Goal: Information Seeking & Learning: Learn about a topic

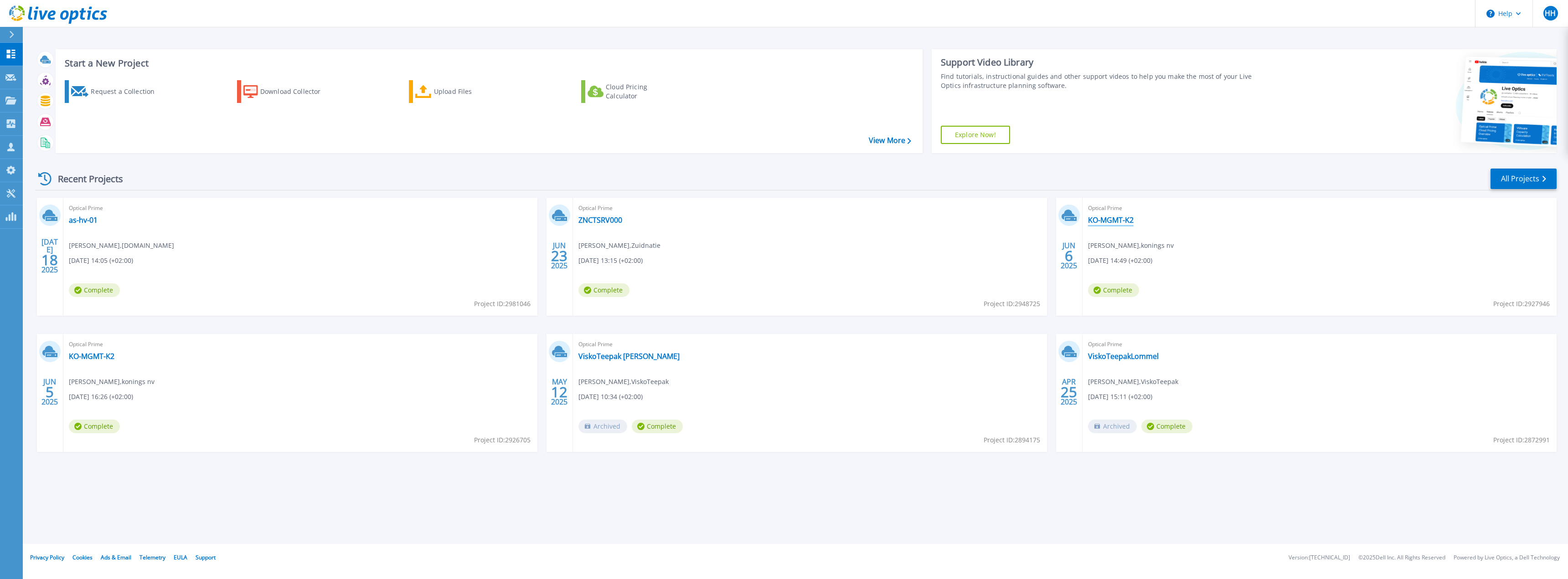
click at [1110, 221] on link "KO-MGMT-K2" at bounding box center [1110, 220] width 46 height 9
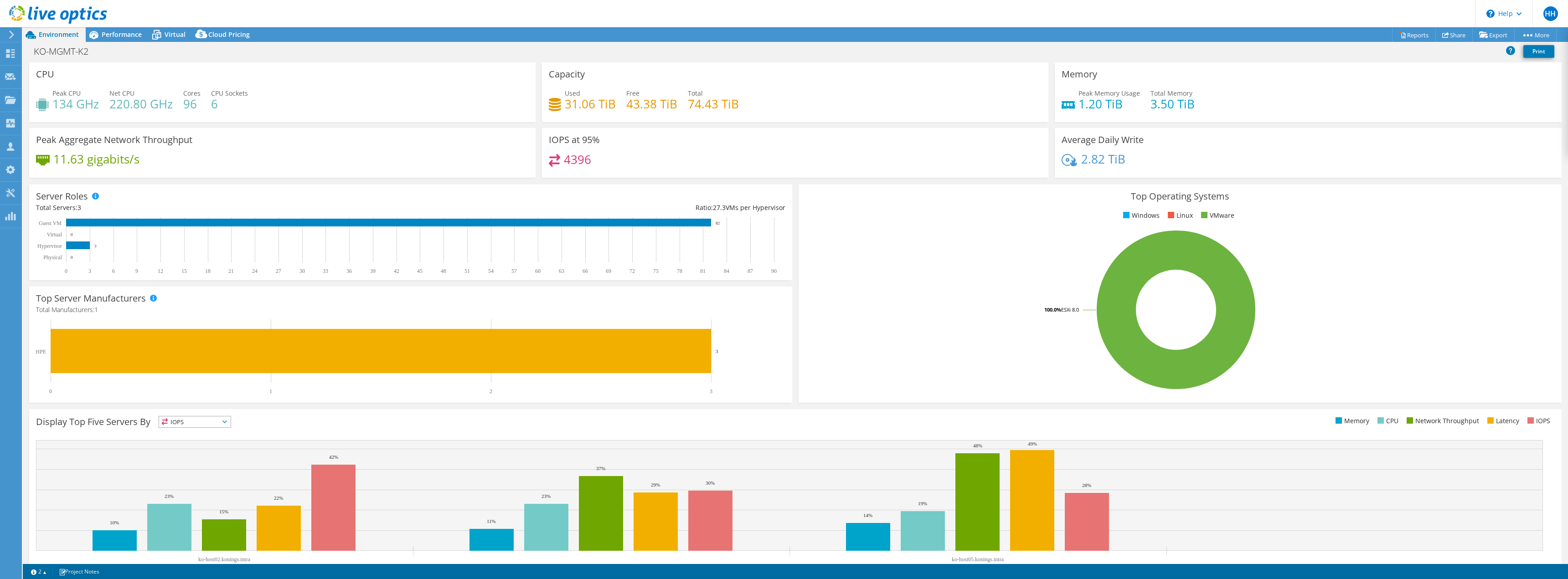
select select "EUFrankfurt"
select select "EUR"
click at [126, 33] on span "Performance" at bounding box center [122, 34] width 40 height 9
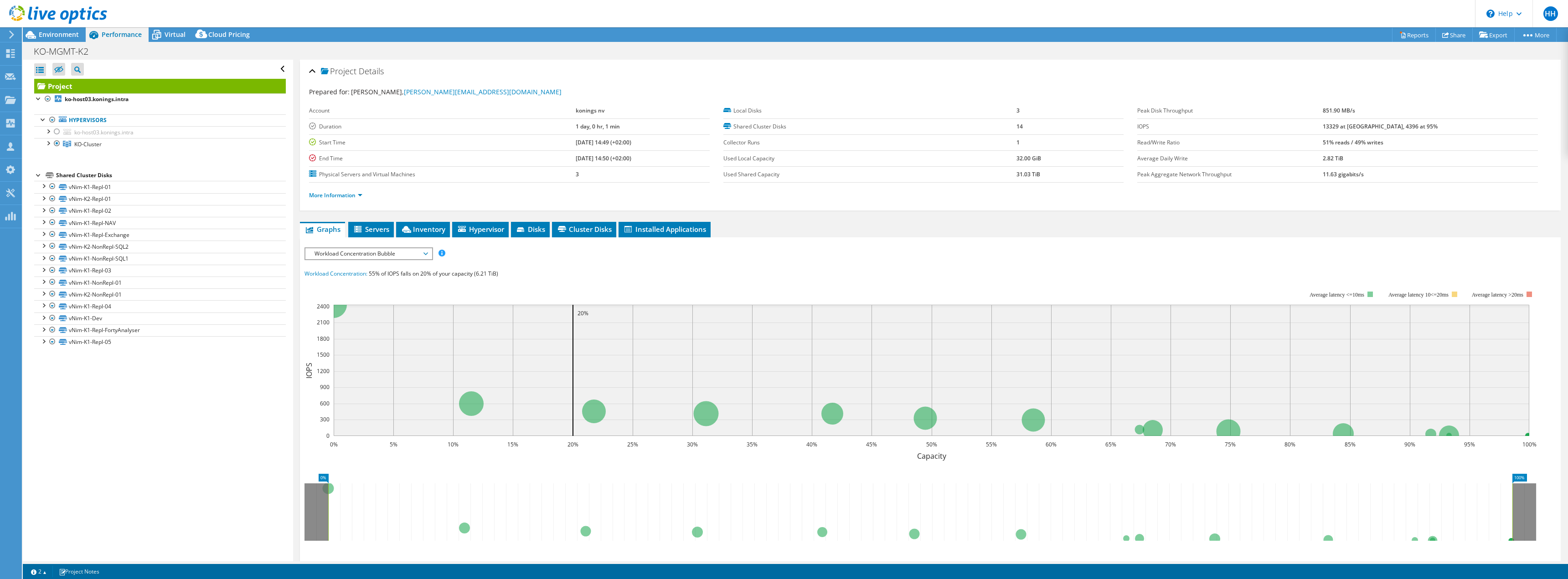
click at [126, 33] on span "Performance" at bounding box center [122, 34] width 40 height 9
click at [59, 133] on div at bounding box center [57, 131] width 9 height 11
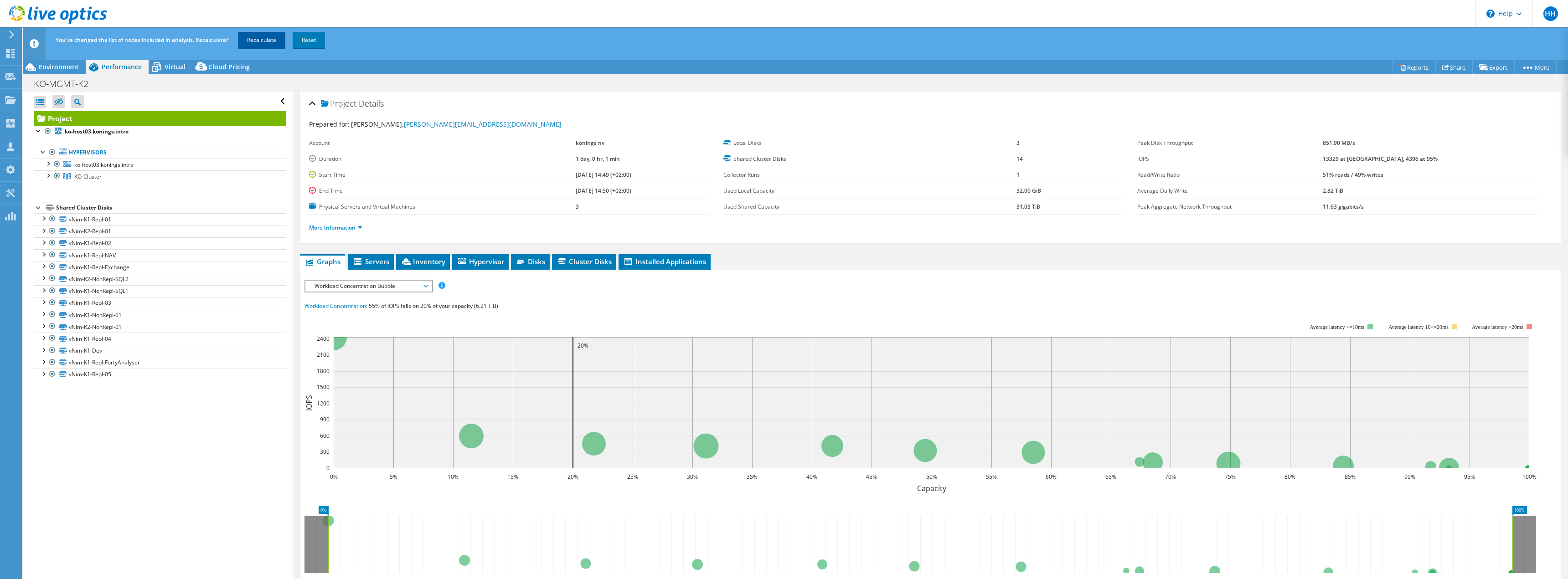
click at [261, 41] on link "Recalculate" at bounding box center [262, 40] width 47 height 16
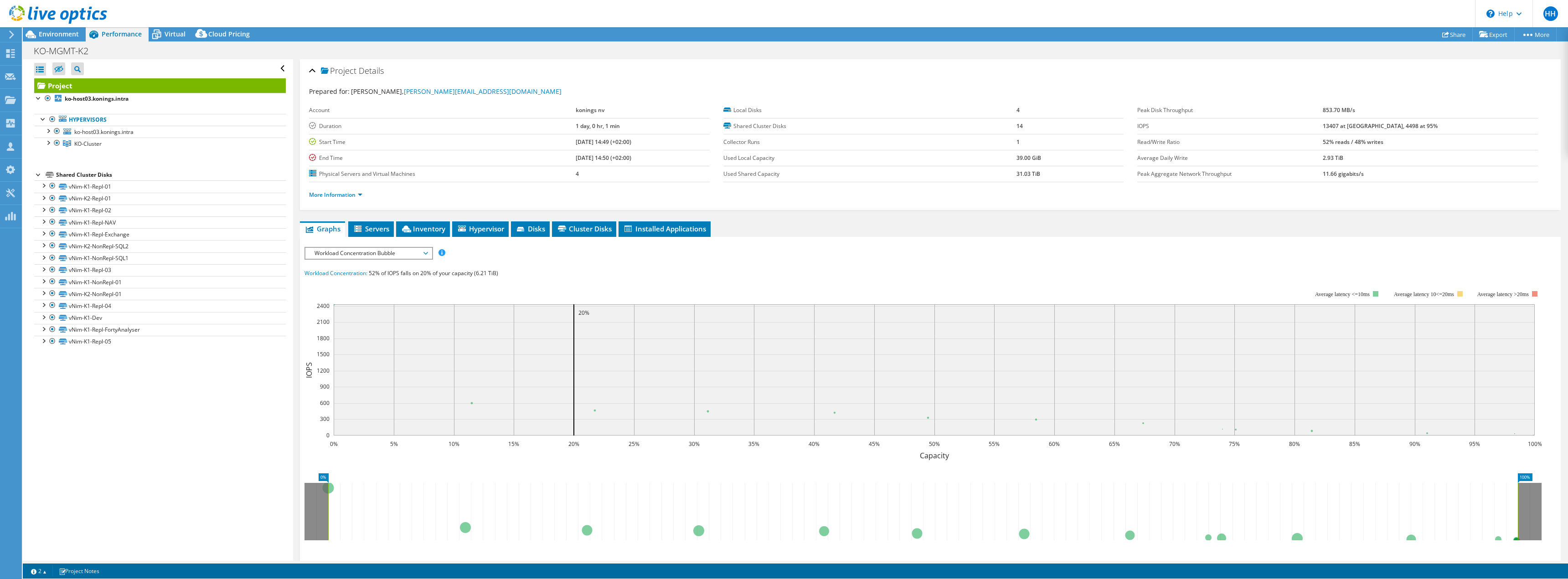
click at [191, 479] on div "Open All Close All Hide Excluded Nodes Project Tree Filter" at bounding box center [157, 310] width 270 height 501
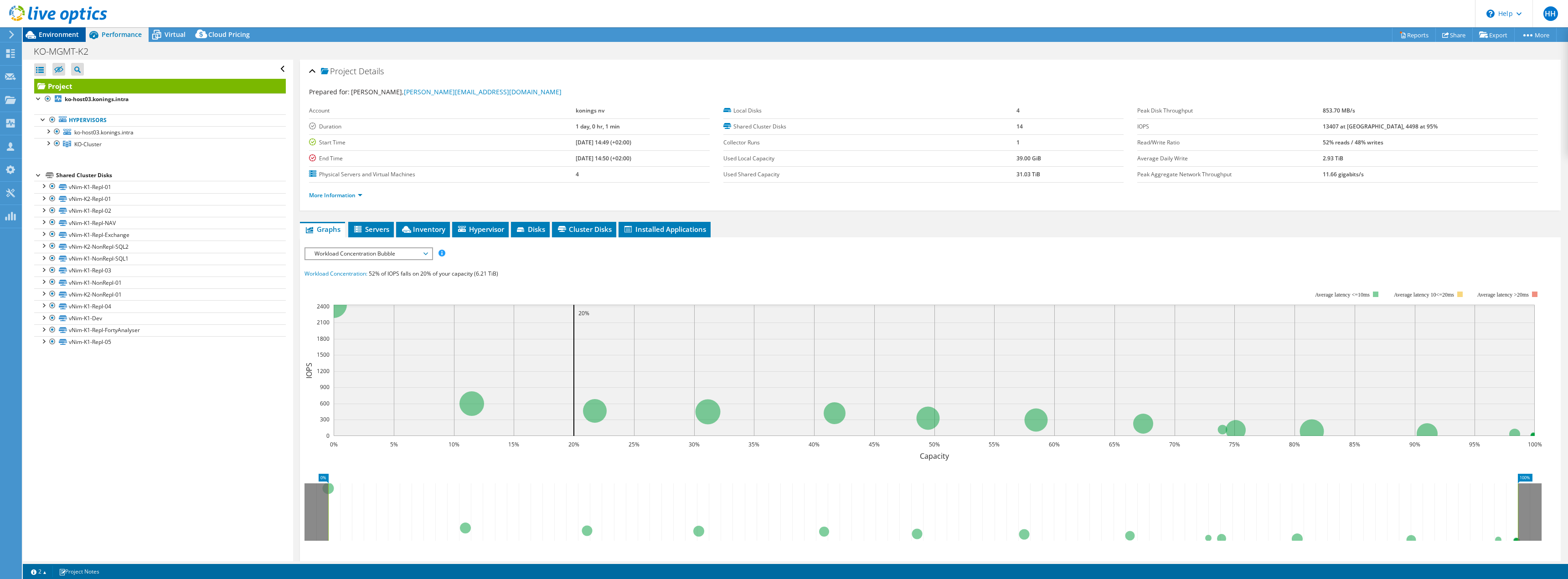
click at [52, 35] on span "Environment" at bounding box center [59, 34] width 40 height 9
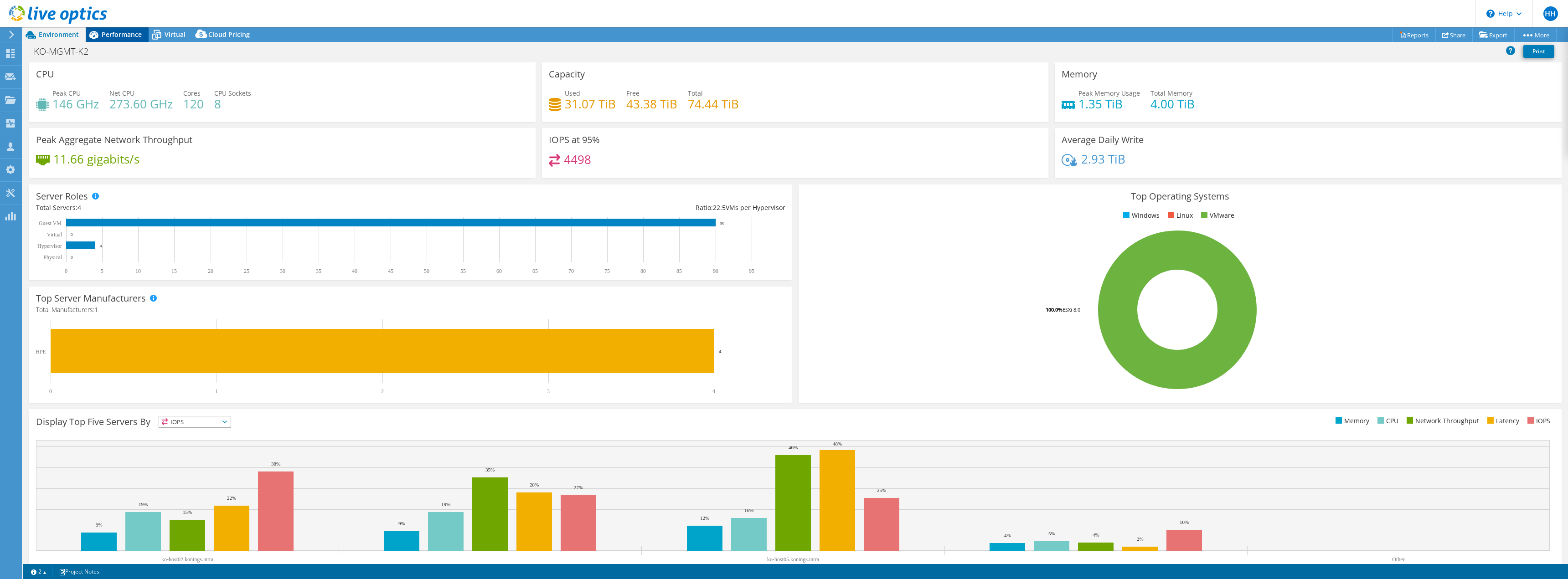
click at [121, 33] on span "Performance" at bounding box center [122, 34] width 40 height 9
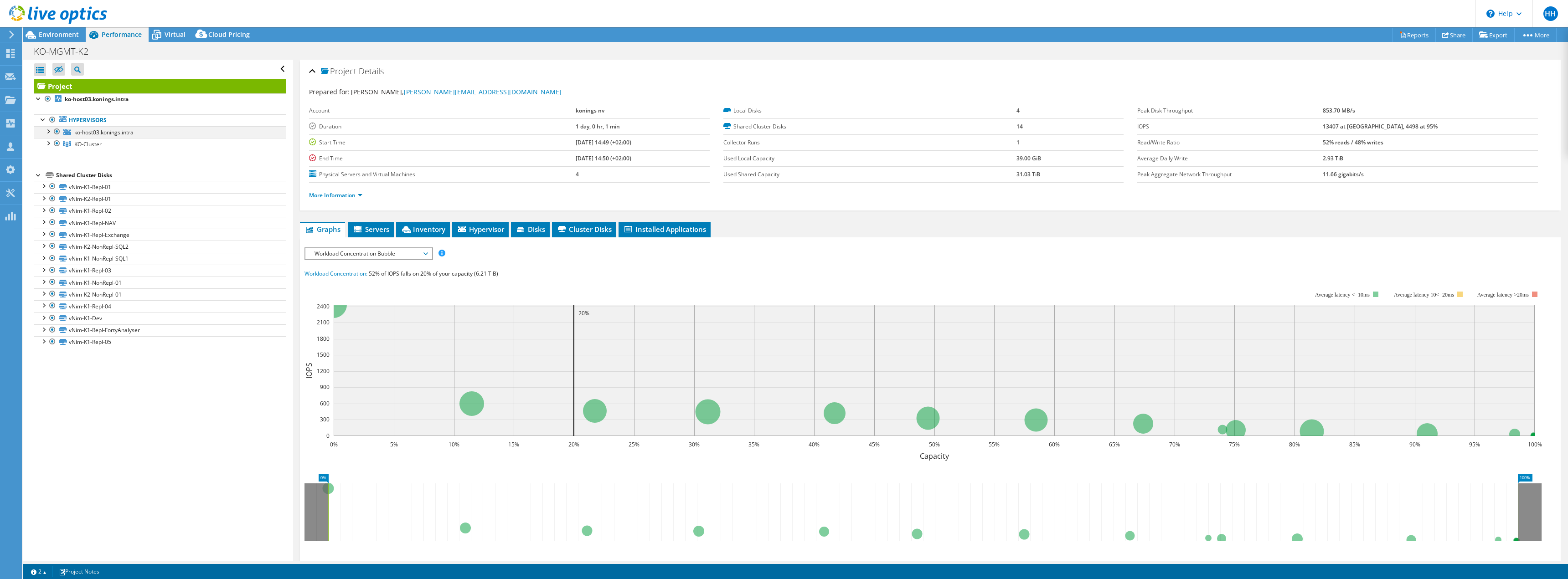
click at [49, 130] on div at bounding box center [47, 130] width 9 height 9
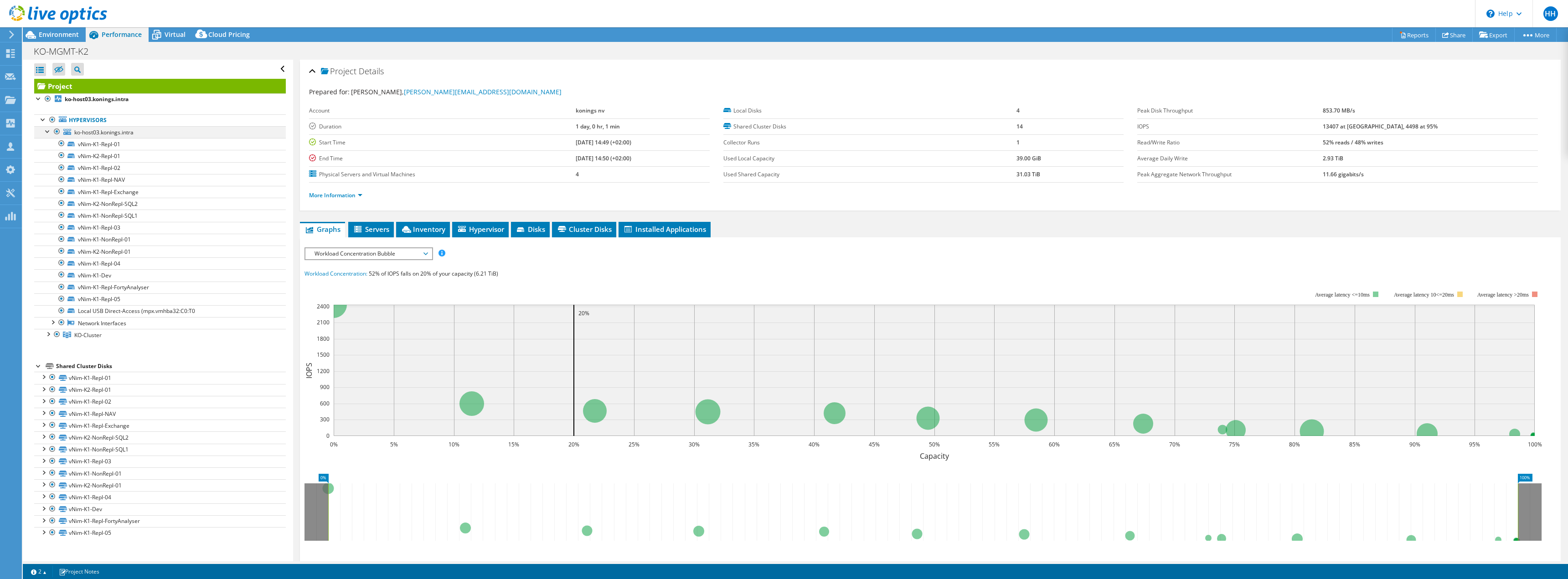
click at [47, 130] on div at bounding box center [47, 130] width 9 height 9
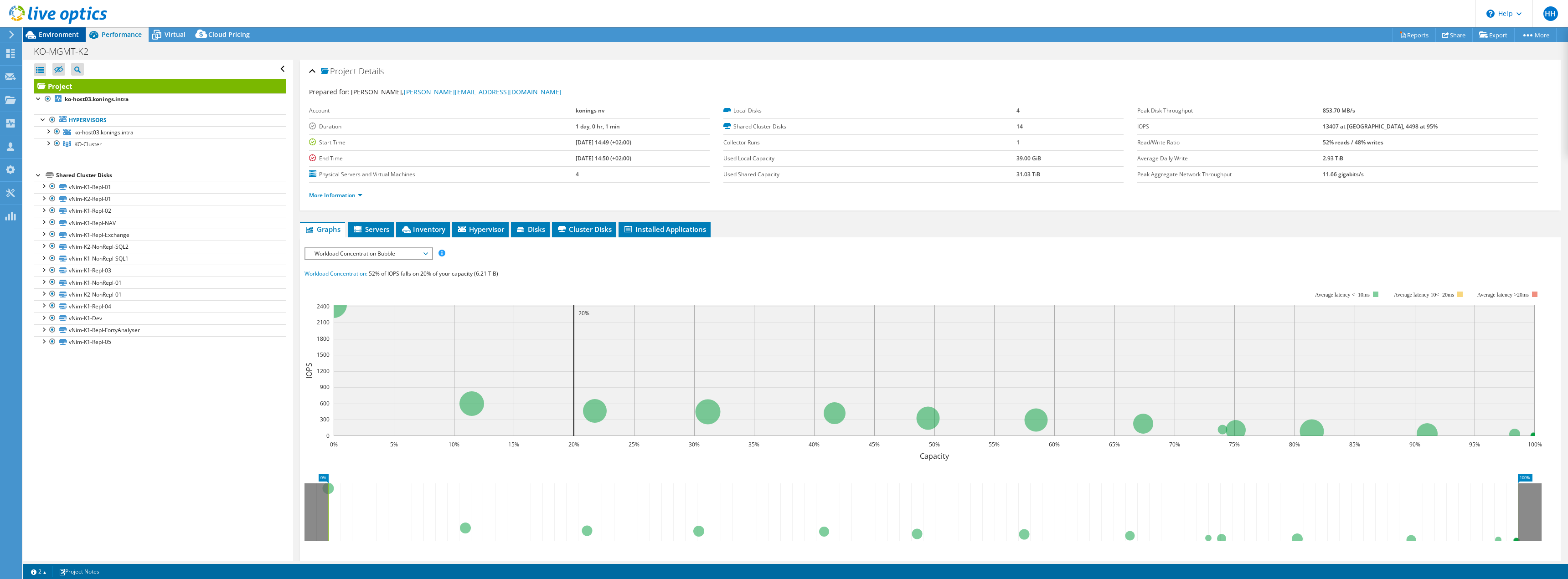
click at [63, 37] on span "Environment" at bounding box center [59, 34] width 40 height 9
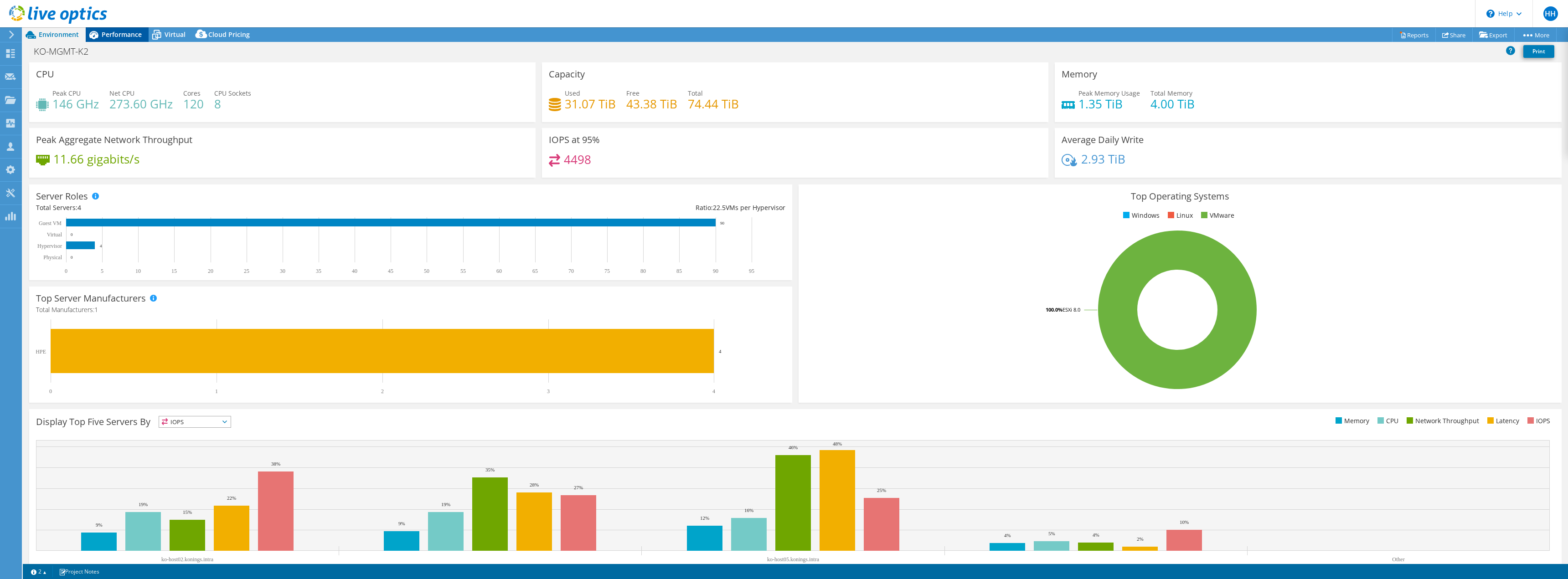
click at [126, 34] on span "Performance" at bounding box center [122, 34] width 40 height 9
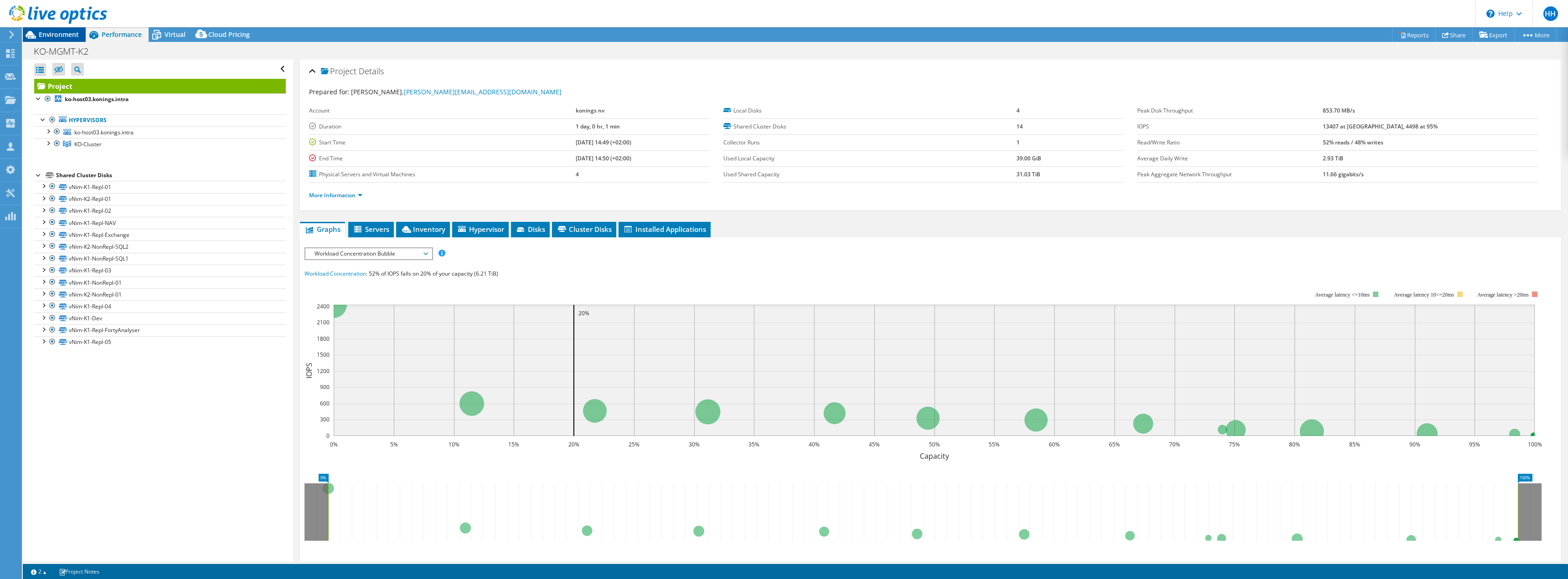
click at [53, 37] on span "Environment" at bounding box center [59, 34] width 40 height 9
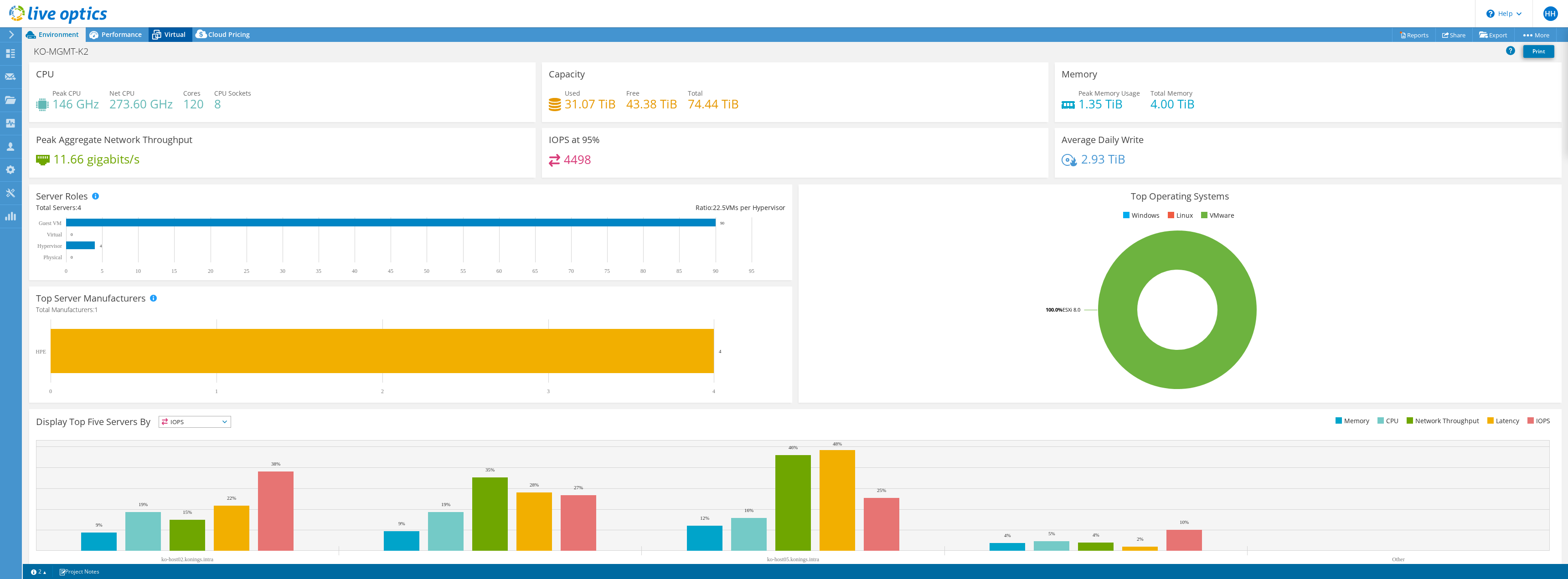
click at [177, 29] on div "Virtual" at bounding box center [170, 35] width 44 height 15
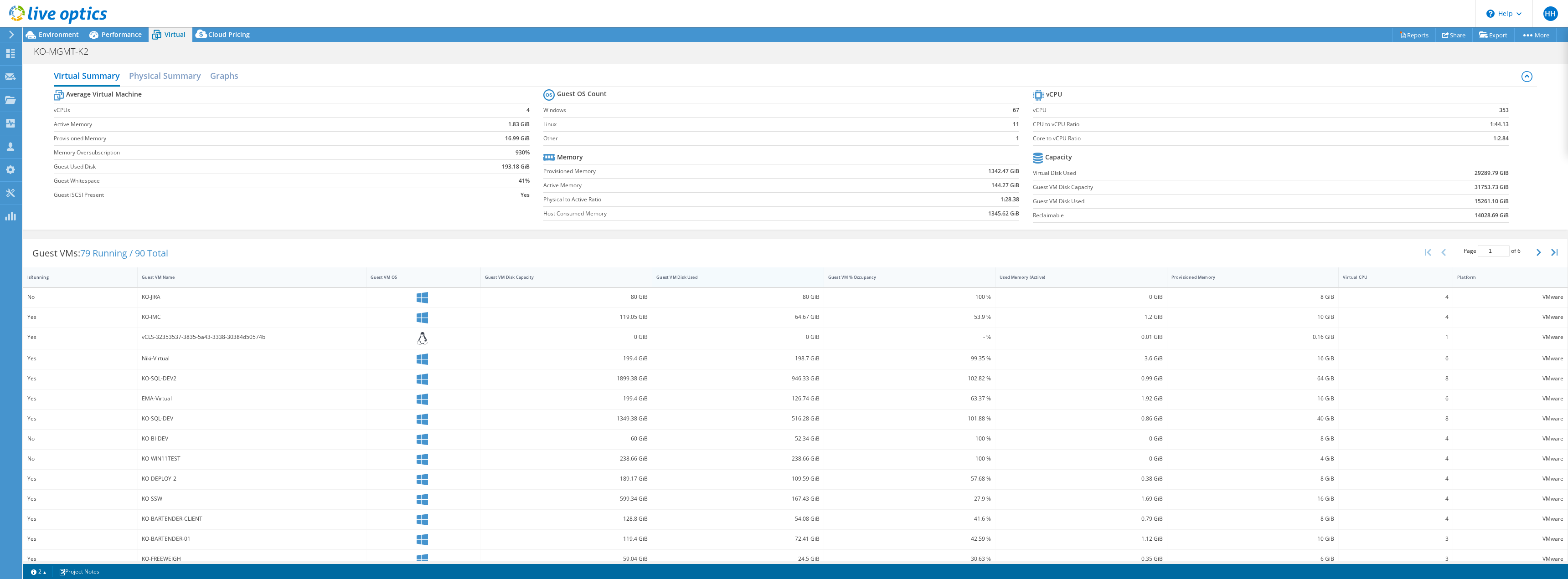
click at [682, 279] on div "Guest VM Disk Used" at bounding box center [732, 277] width 152 height 6
click at [683, 277] on div "Guest VM Disk Used" at bounding box center [732, 277] width 152 height 6
click at [791, 516] on div "238.66 GiB" at bounding box center [737, 515] width 163 height 10
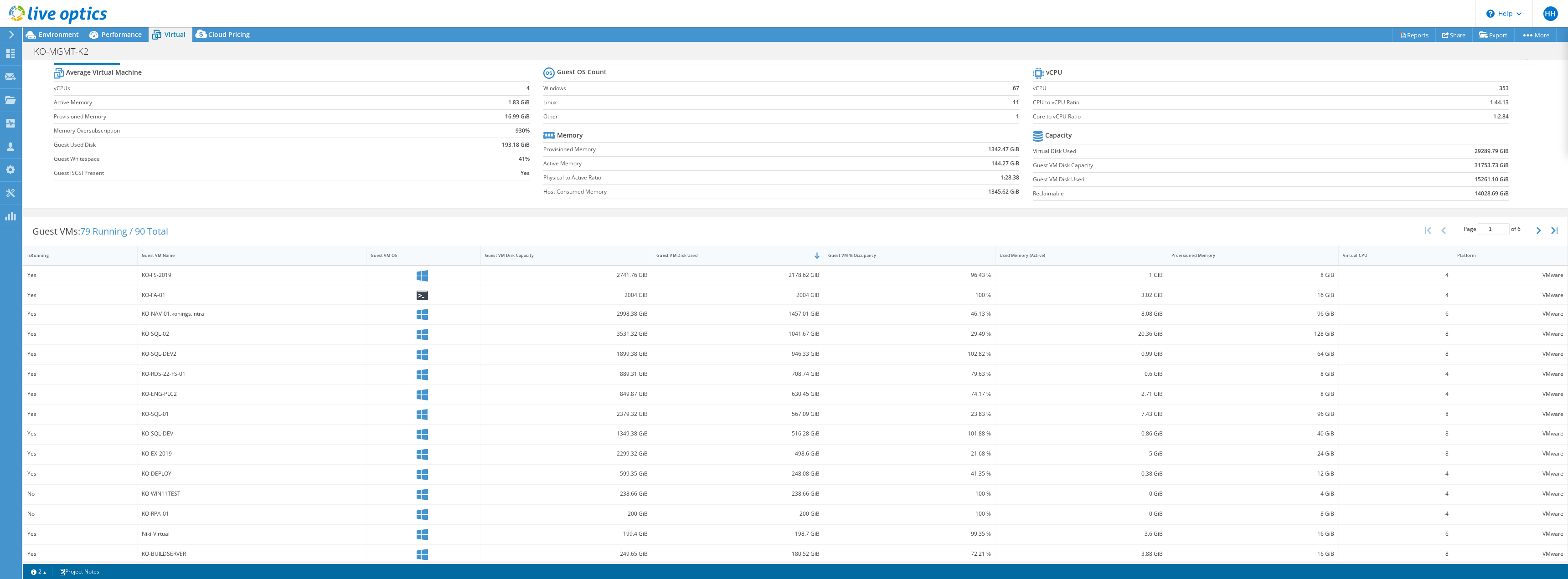
scroll to position [30, 0]
click at [1536, 224] on icon "button" at bounding box center [1538, 222] width 4 height 7
click at [1083, 144] on label "Virtual Disk Used" at bounding box center [1188, 143] width 311 height 9
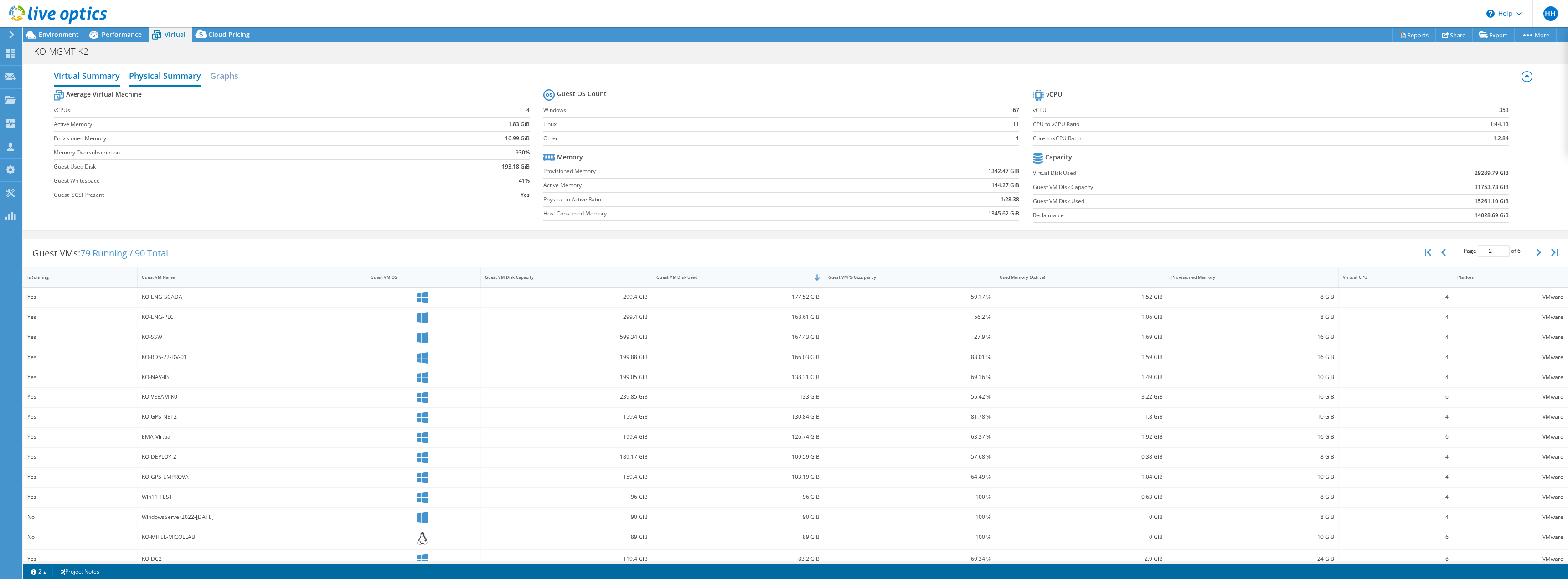
click at [144, 72] on h2 "Physical Summary" at bounding box center [165, 76] width 72 height 20
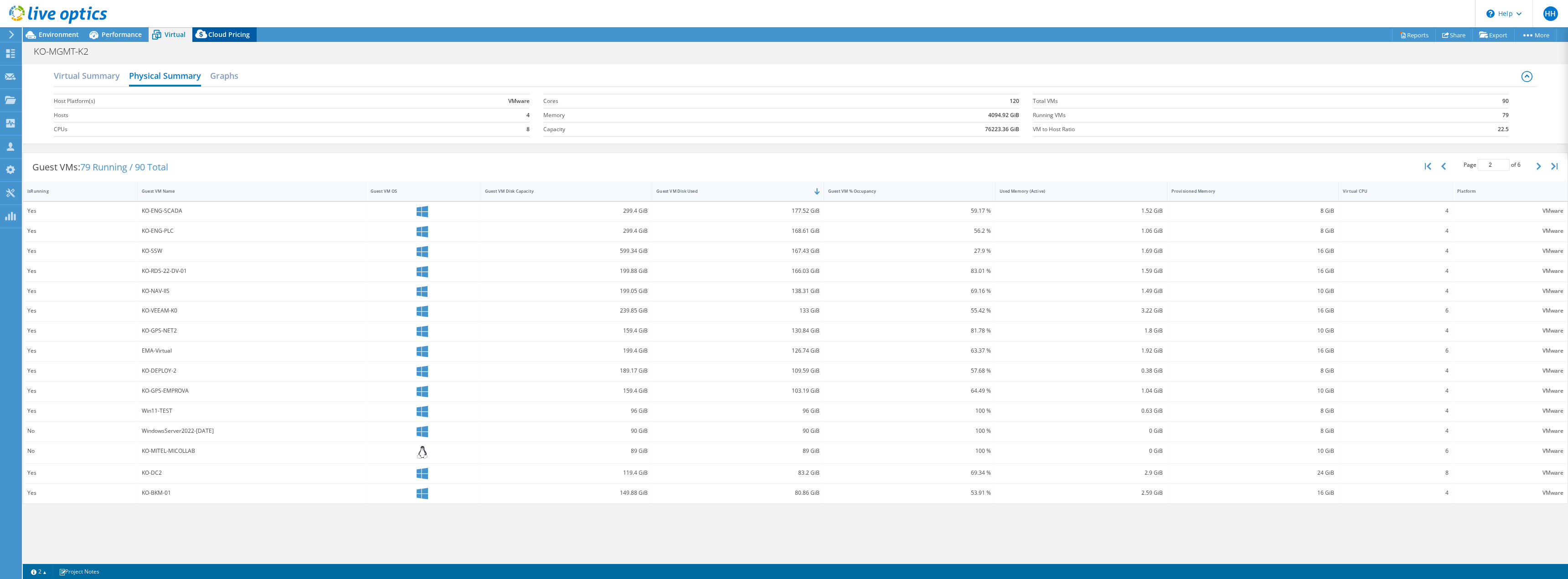
click at [234, 38] on span "Cloud Pricing" at bounding box center [229, 34] width 41 height 9
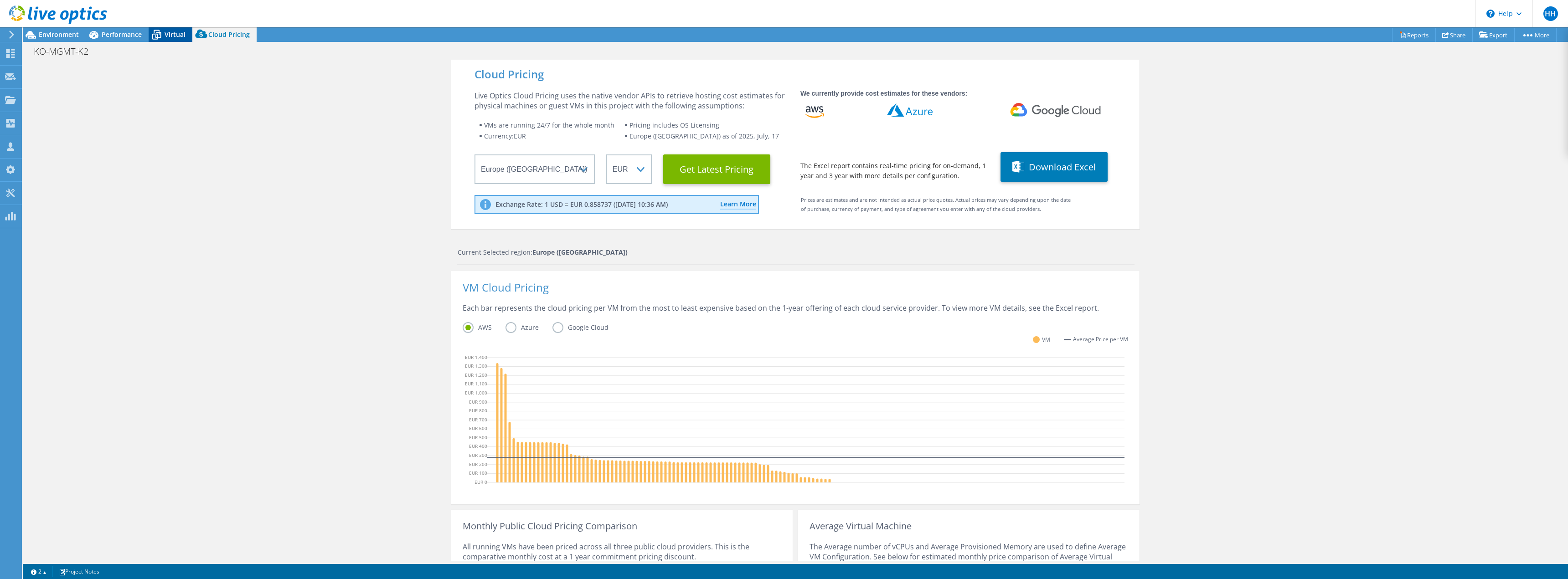
click at [150, 40] on icon at bounding box center [156, 35] width 16 height 16
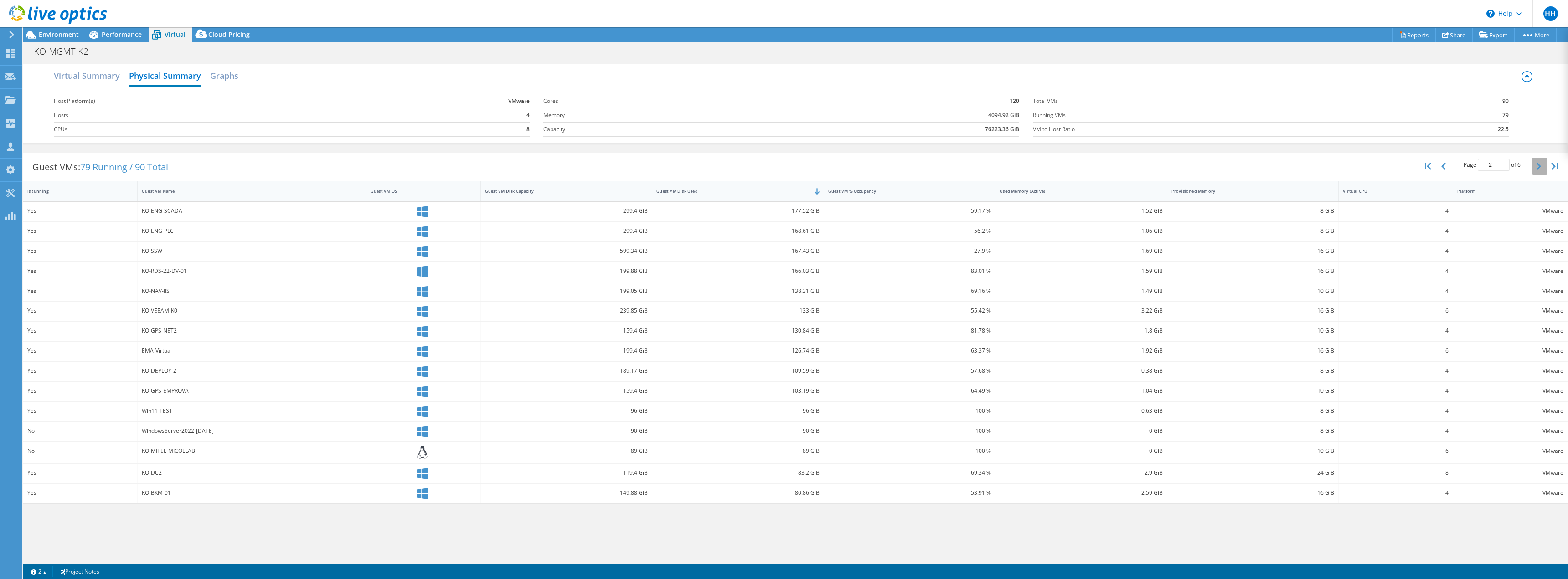
click at [1539, 164] on icon "button" at bounding box center [1538, 166] width 4 height 7
type input "6"
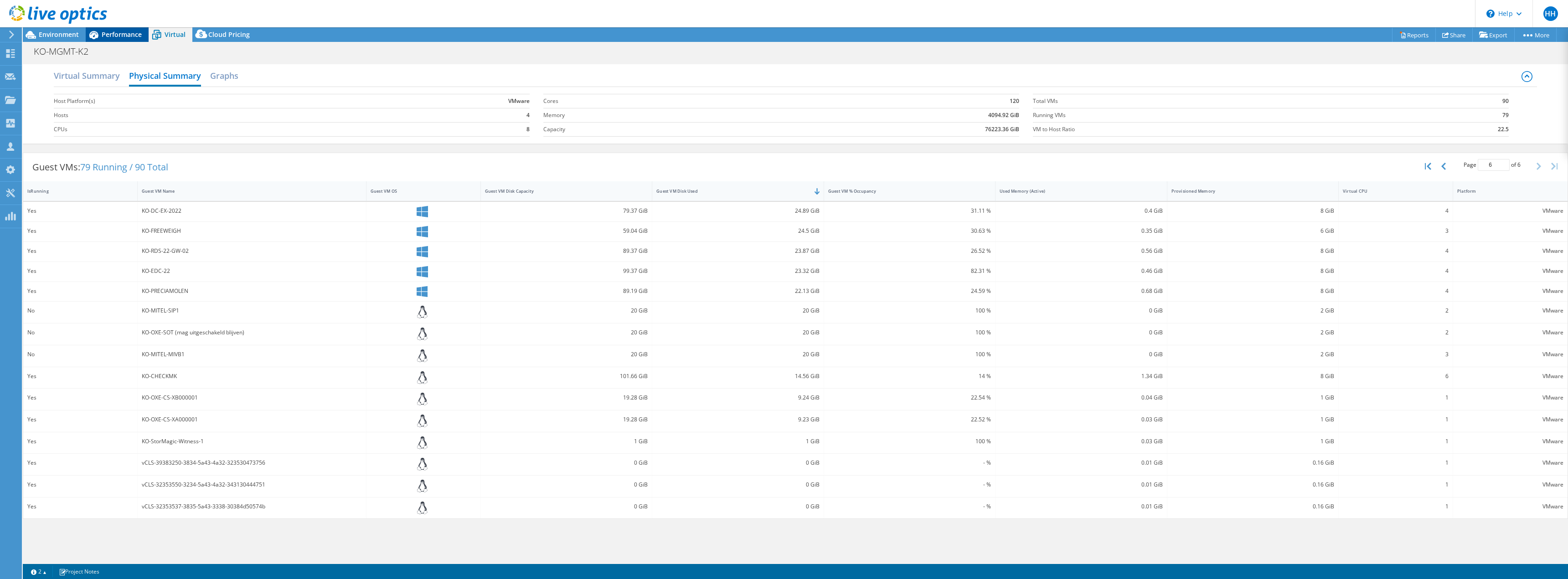
click at [130, 33] on span "Performance" at bounding box center [122, 34] width 40 height 9
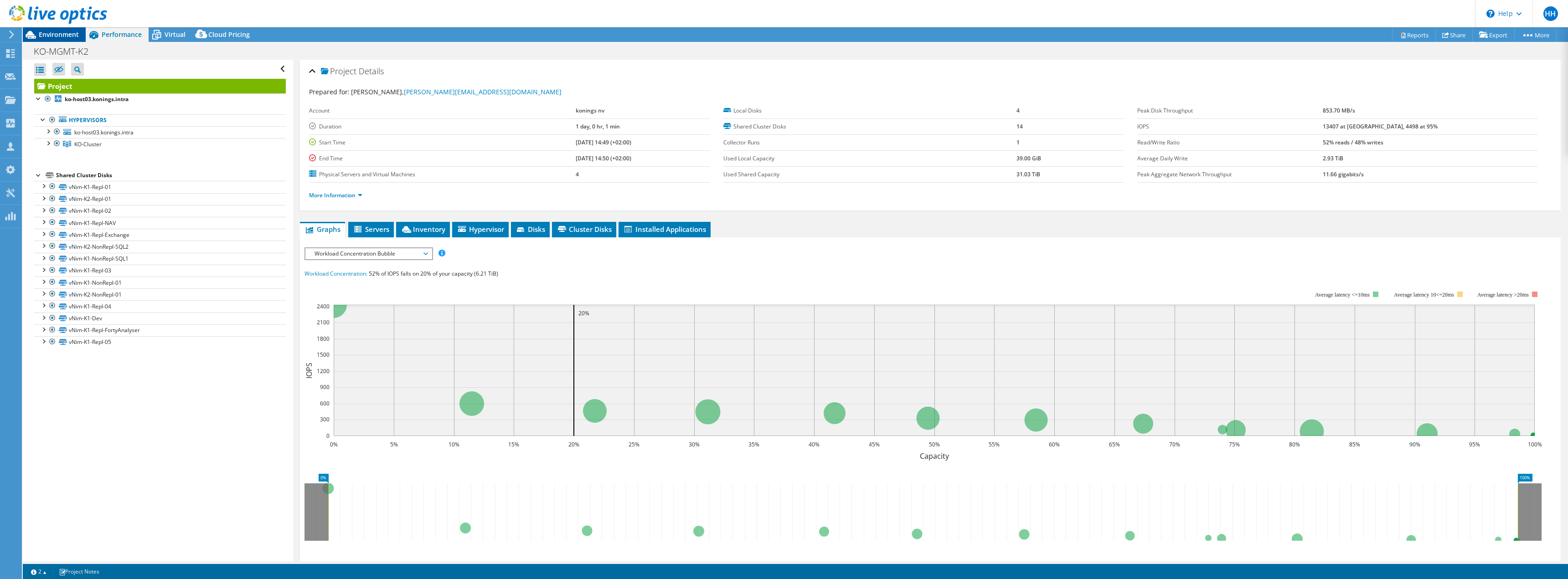
click at [61, 32] on span "Environment" at bounding box center [59, 34] width 40 height 9
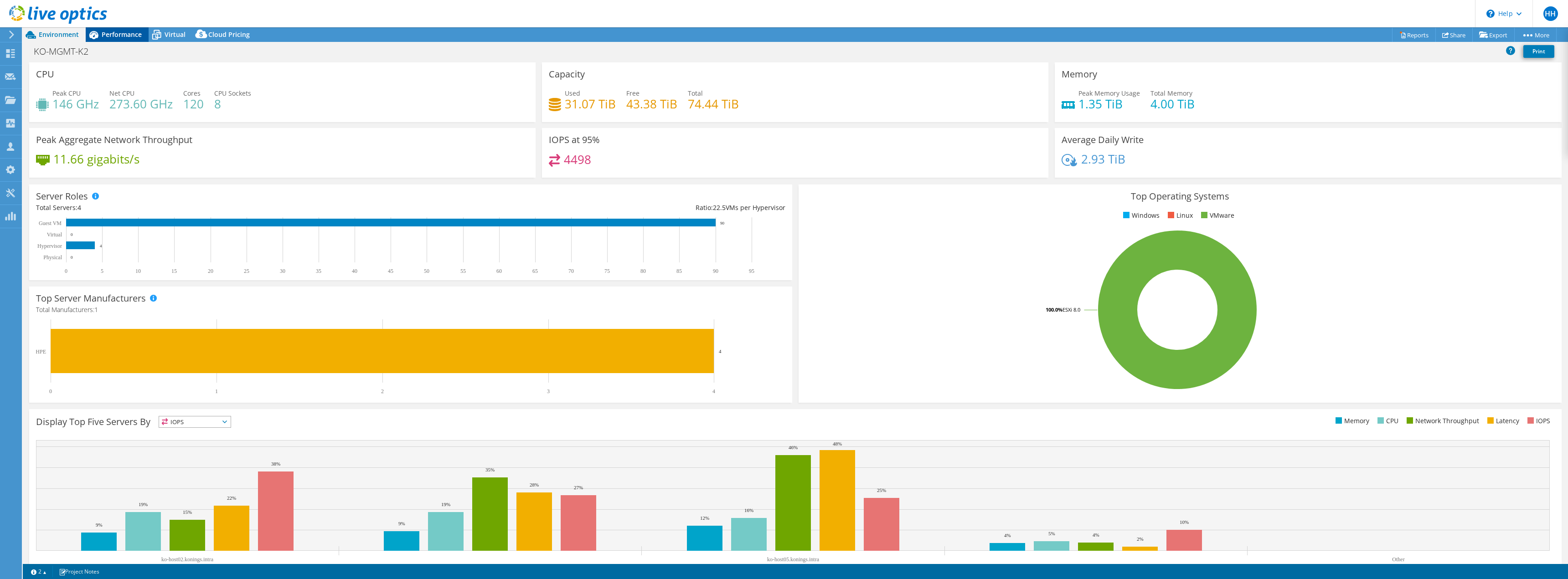
click at [117, 33] on span "Performance" at bounding box center [122, 34] width 40 height 9
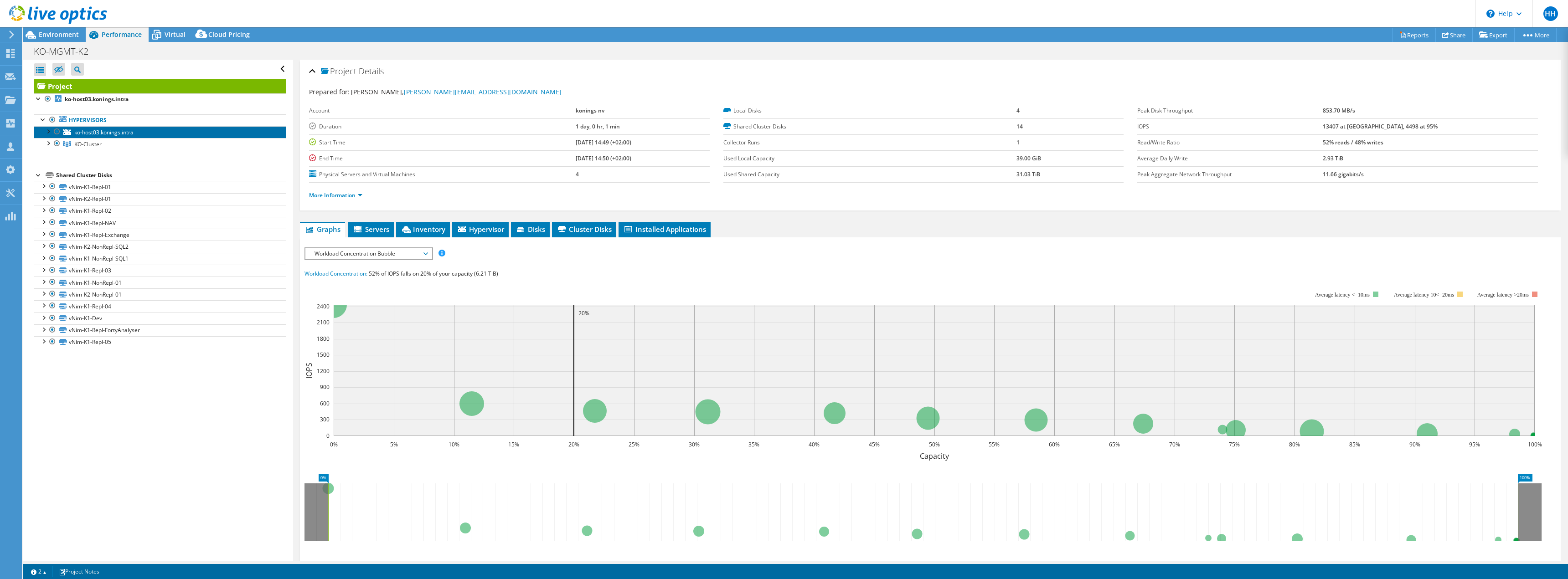
click at [82, 136] on span "ko-host03.konings.intra" at bounding box center [103, 132] width 59 height 8
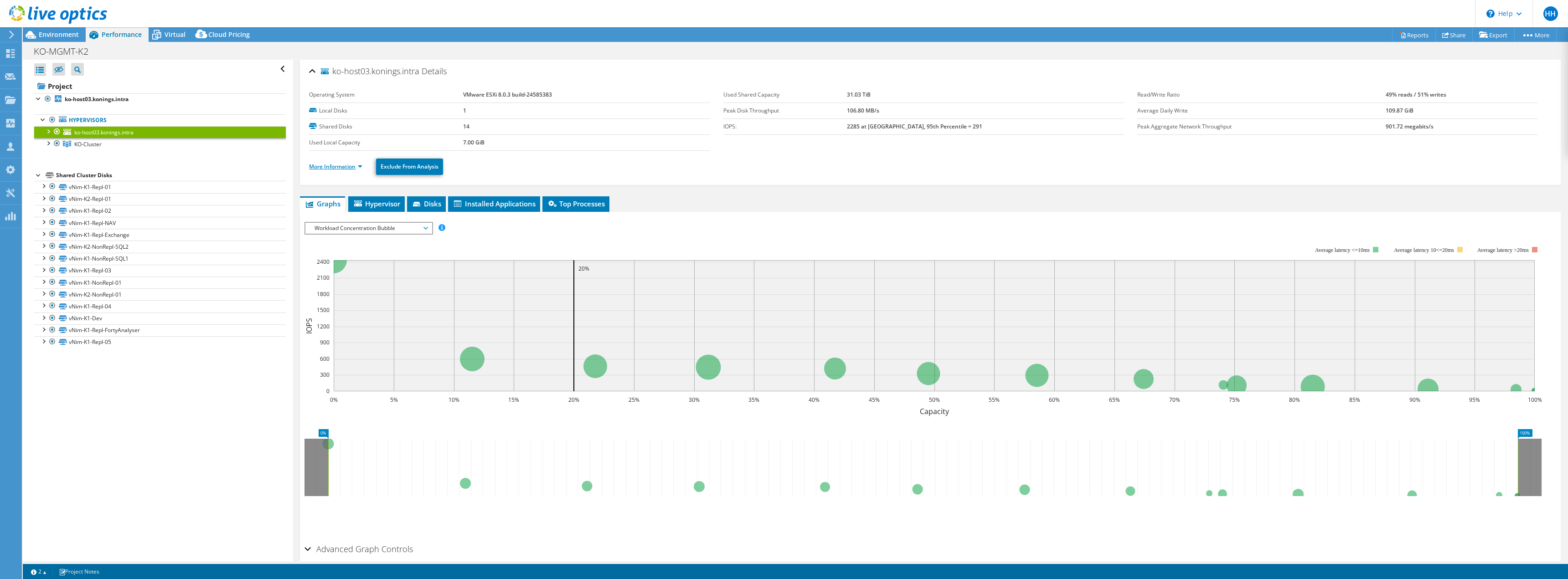
click at [337, 165] on link "More Information" at bounding box center [336, 166] width 54 height 8
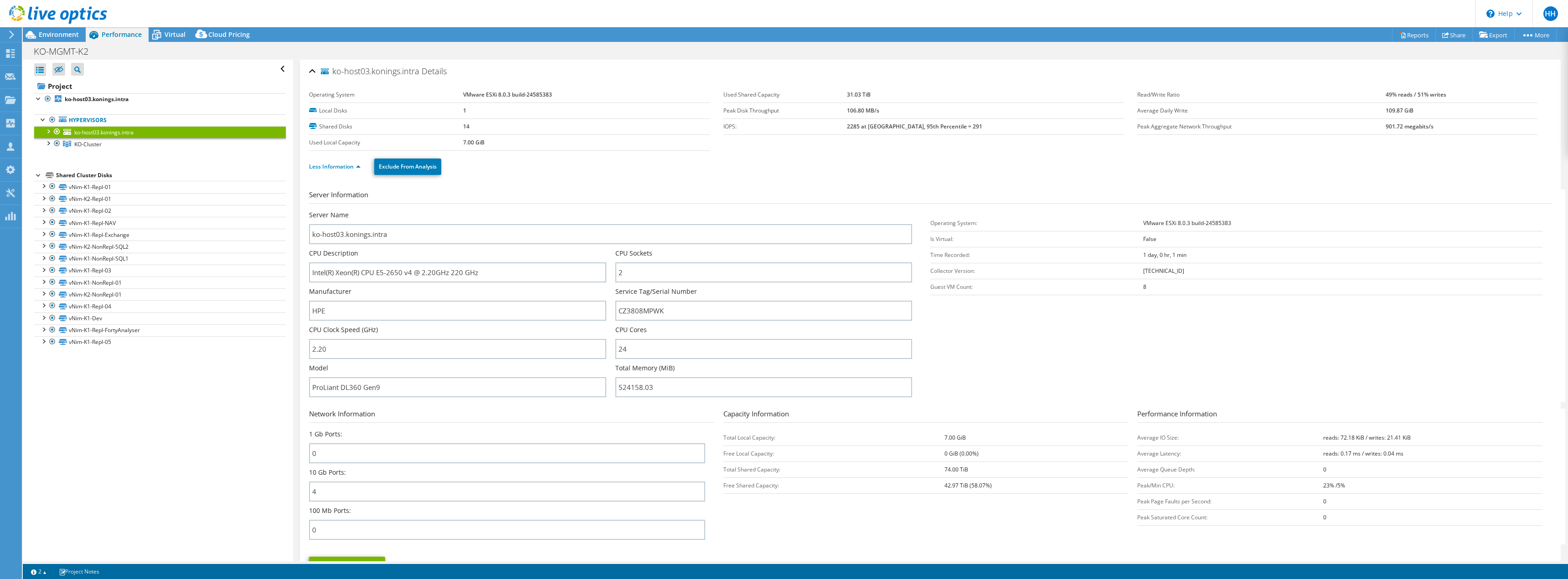
click at [57, 128] on div at bounding box center [57, 131] width 9 height 11
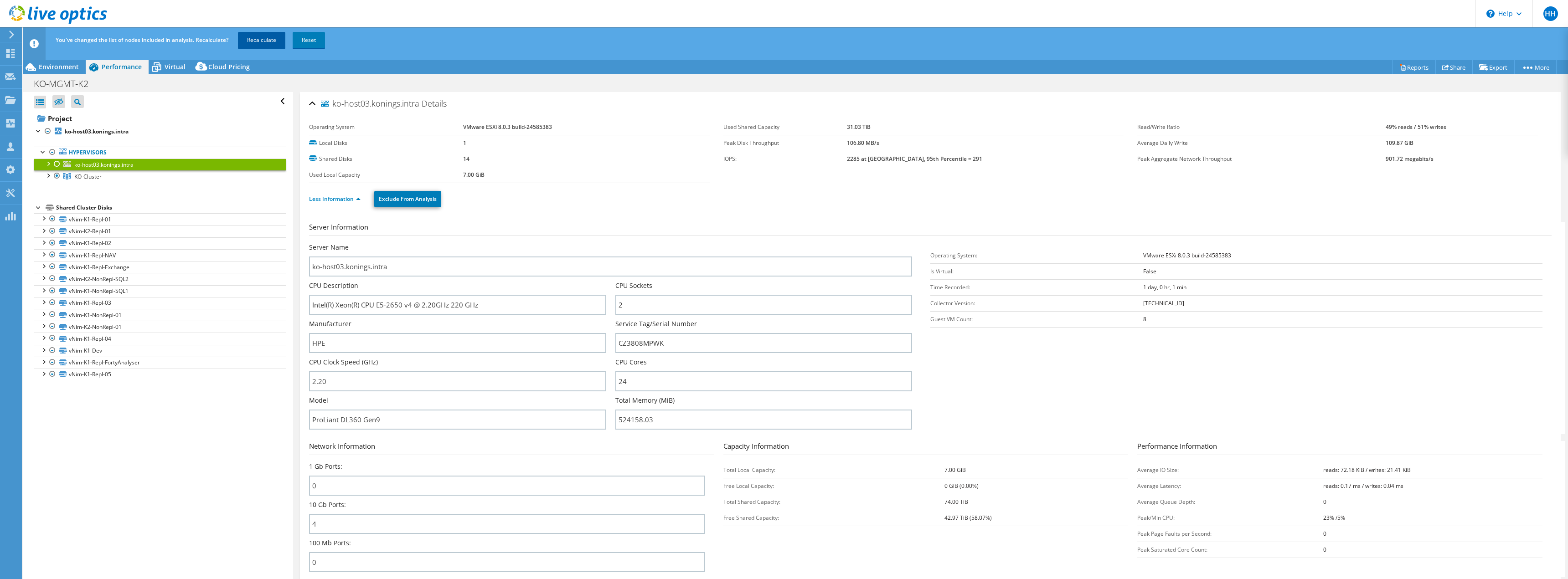
click at [251, 35] on link "Recalculate" at bounding box center [262, 40] width 47 height 16
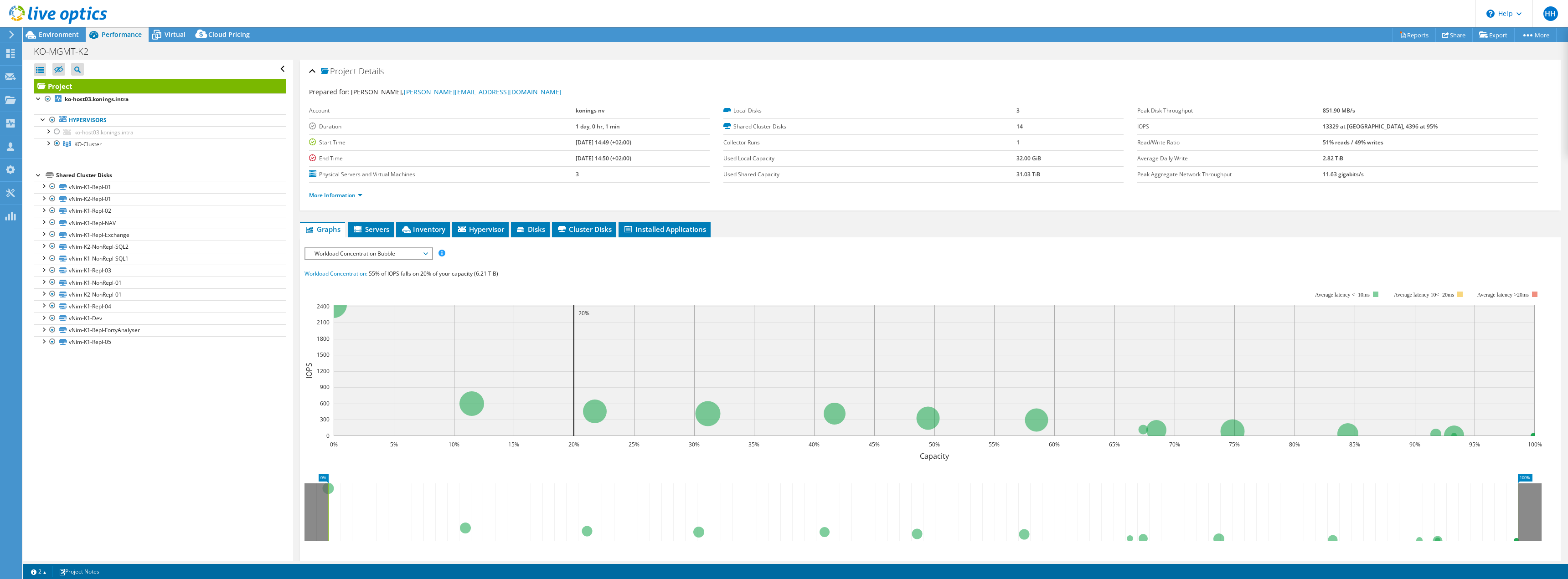
click at [43, 30] on div at bounding box center [54, 15] width 107 height 30
click at [45, 40] on div "Environment" at bounding box center [54, 35] width 63 height 15
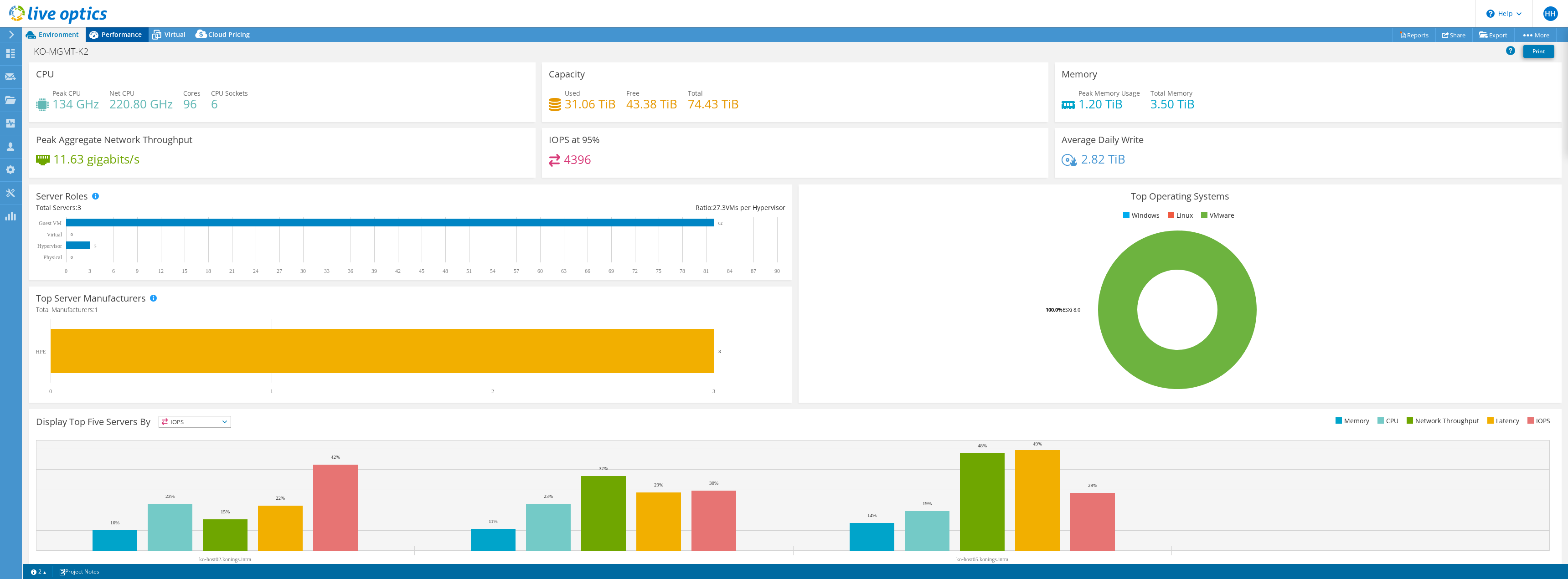
click at [113, 38] on span "Performance" at bounding box center [122, 34] width 40 height 9
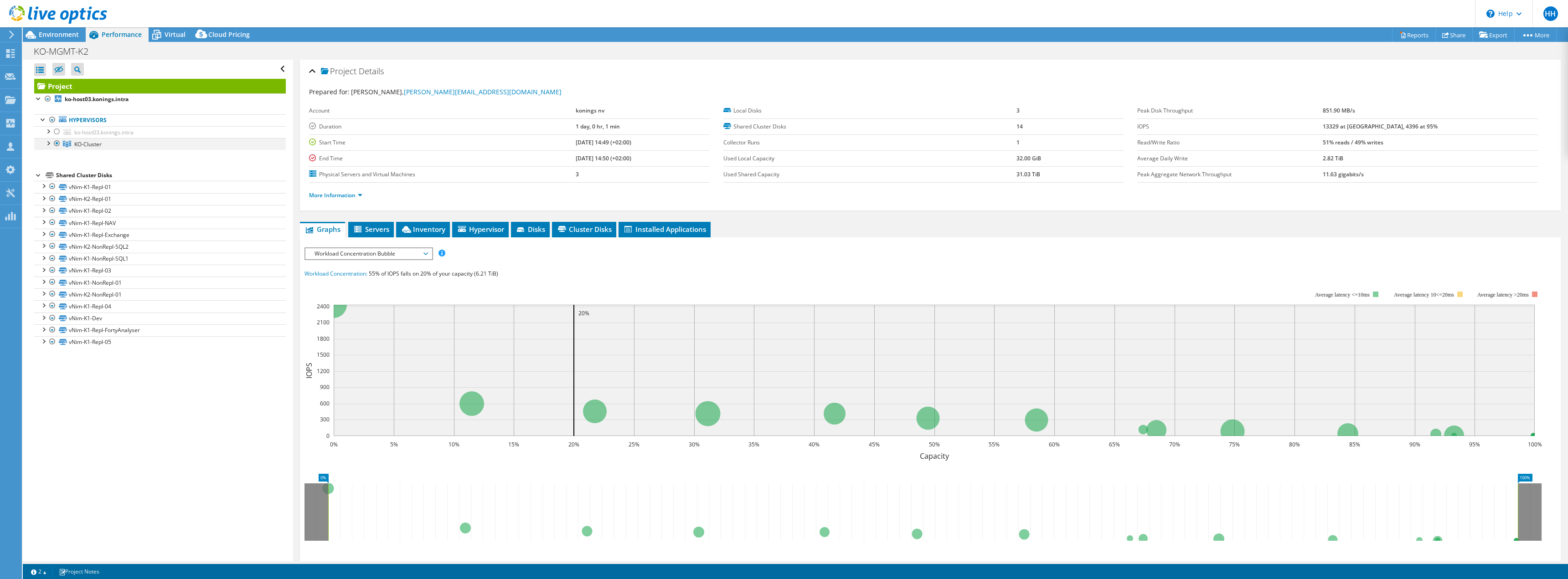
click at [46, 143] on div at bounding box center [47, 142] width 9 height 9
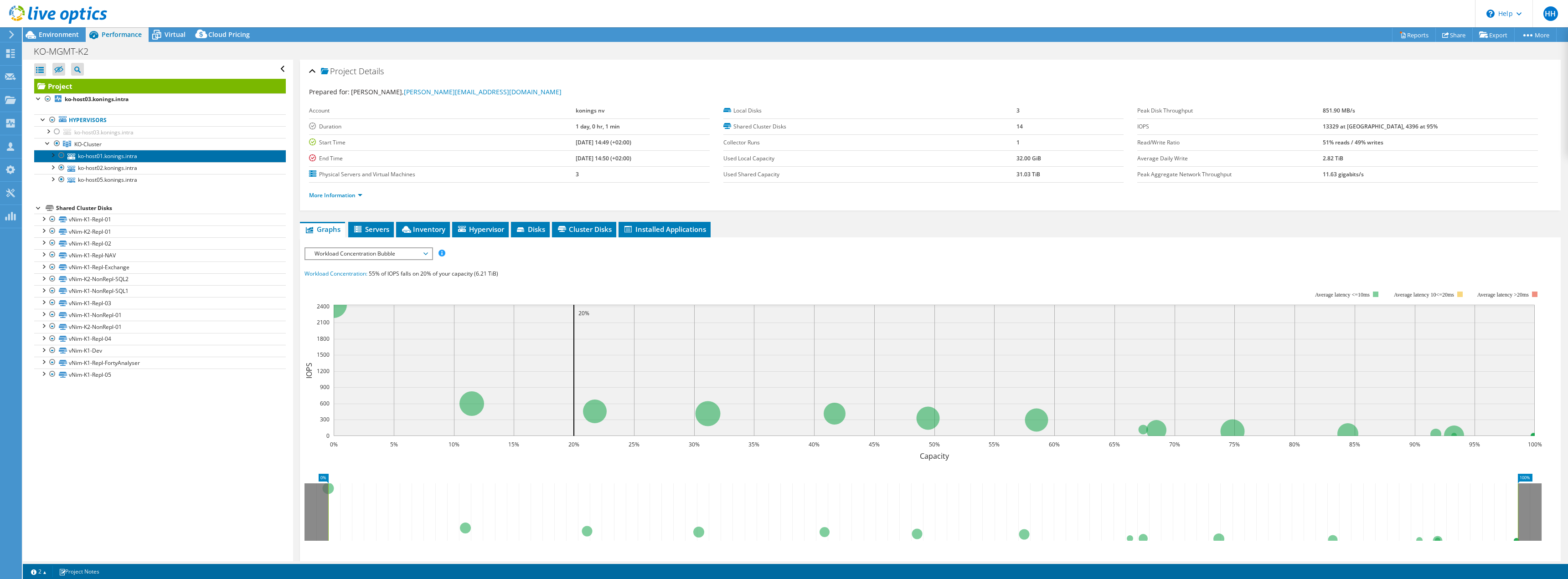
click at [82, 158] on link "ko-host01.konings.intra" at bounding box center [159, 155] width 251 height 12
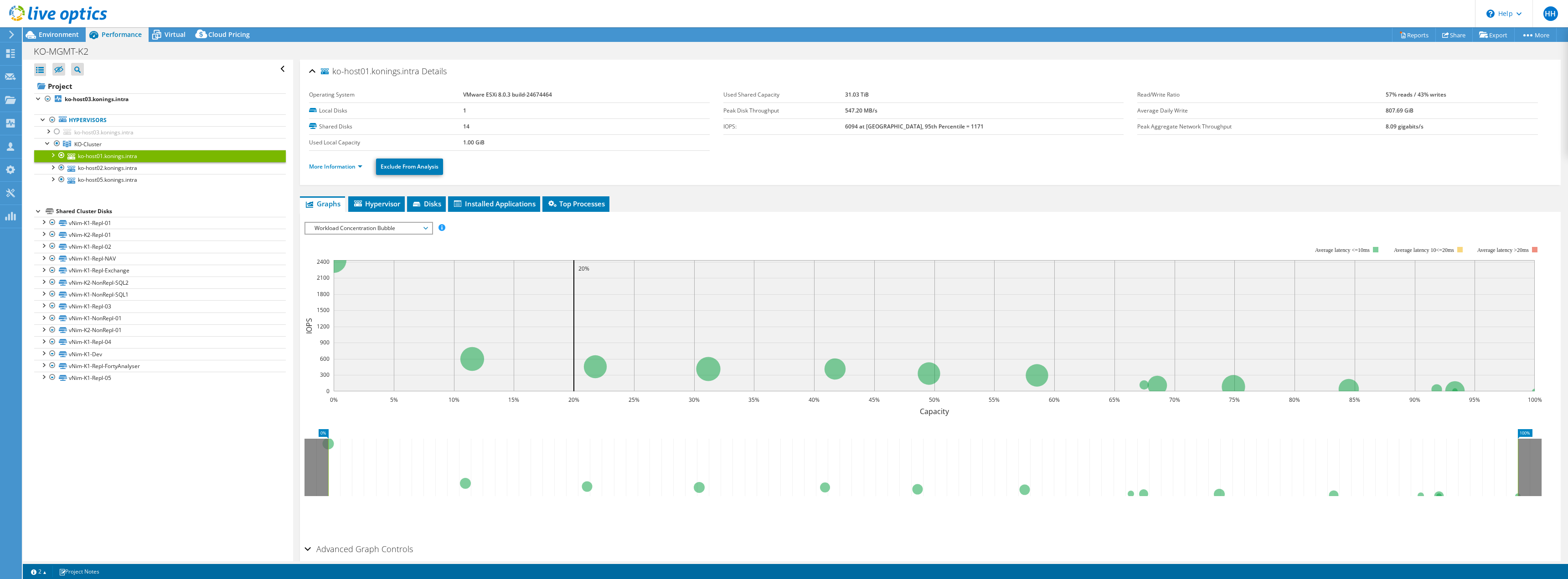
click at [346, 173] on ul "More Information Exclude From Analysis" at bounding box center [930, 165] width 1242 height 19
click at [346, 170] on li "More Information" at bounding box center [338, 167] width 59 height 10
click at [346, 165] on link "More Information" at bounding box center [336, 166] width 54 height 8
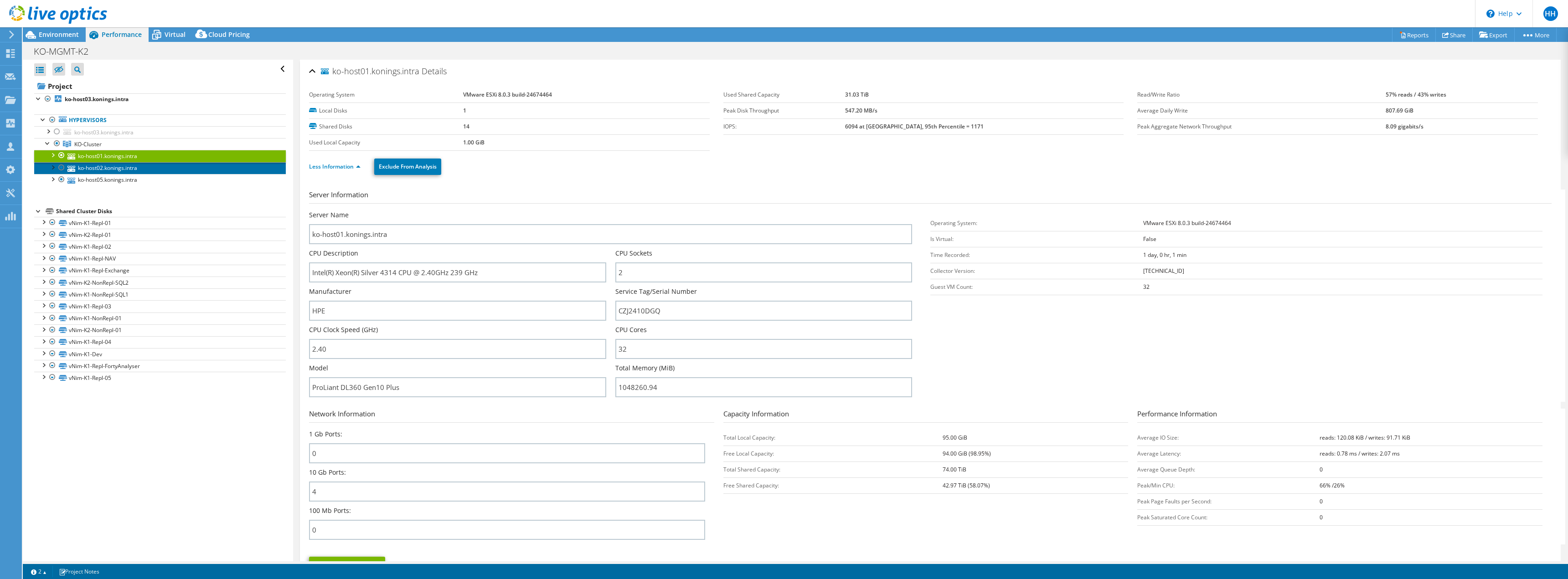
click at [105, 170] on link "ko-host02.konings.intra" at bounding box center [159, 168] width 251 height 12
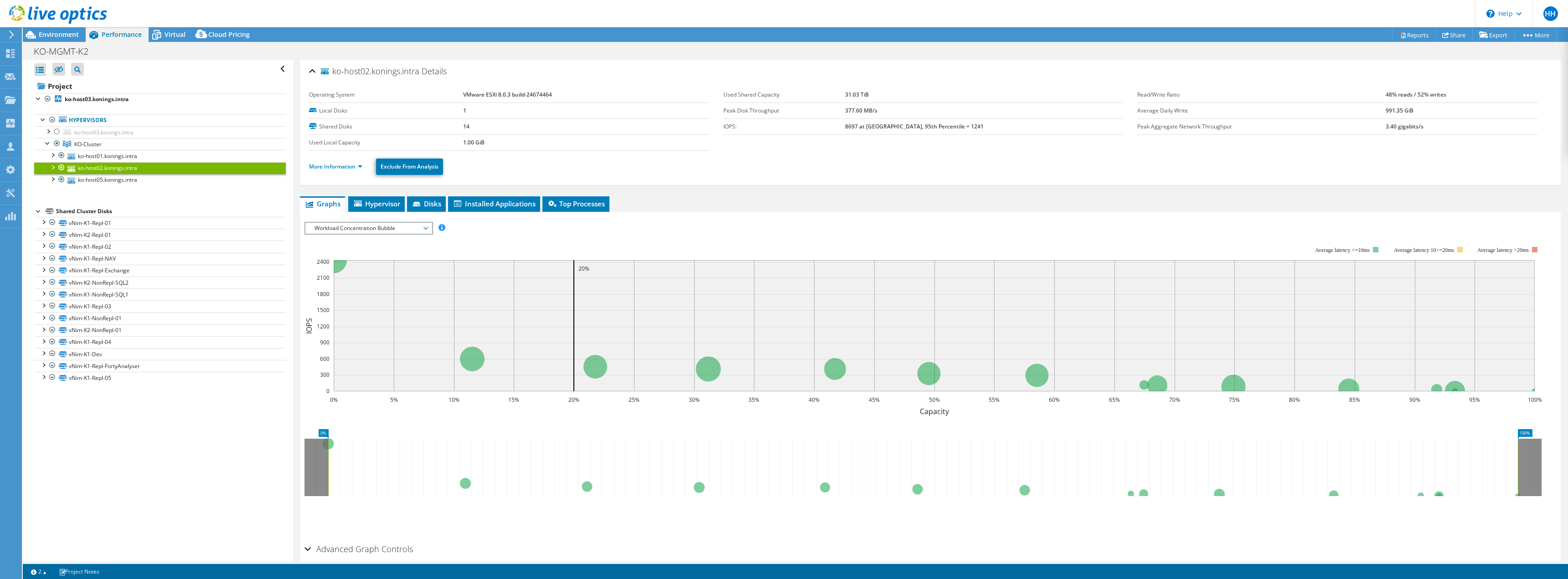
click at [312, 170] on li "More Information" at bounding box center [338, 167] width 59 height 10
click at [317, 165] on link "More Information" at bounding box center [336, 166] width 54 height 8
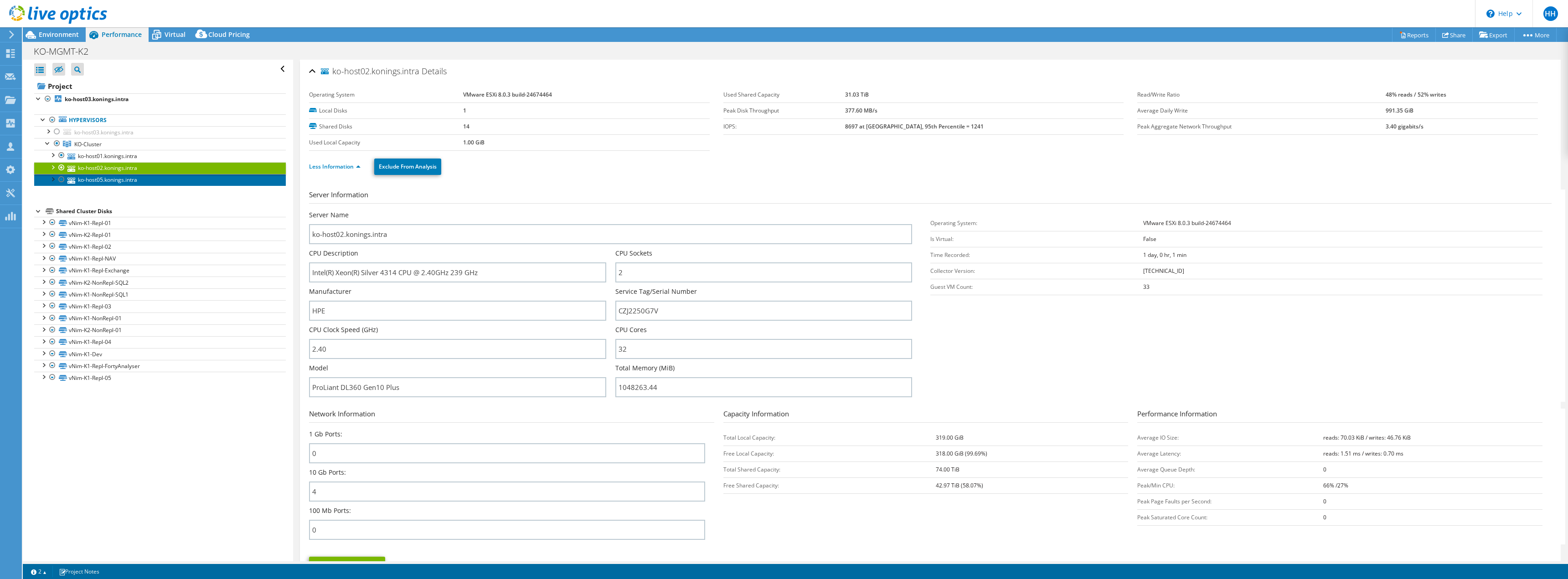
click at [109, 180] on link "ko-host05.konings.intra" at bounding box center [159, 179] width 251 height 12
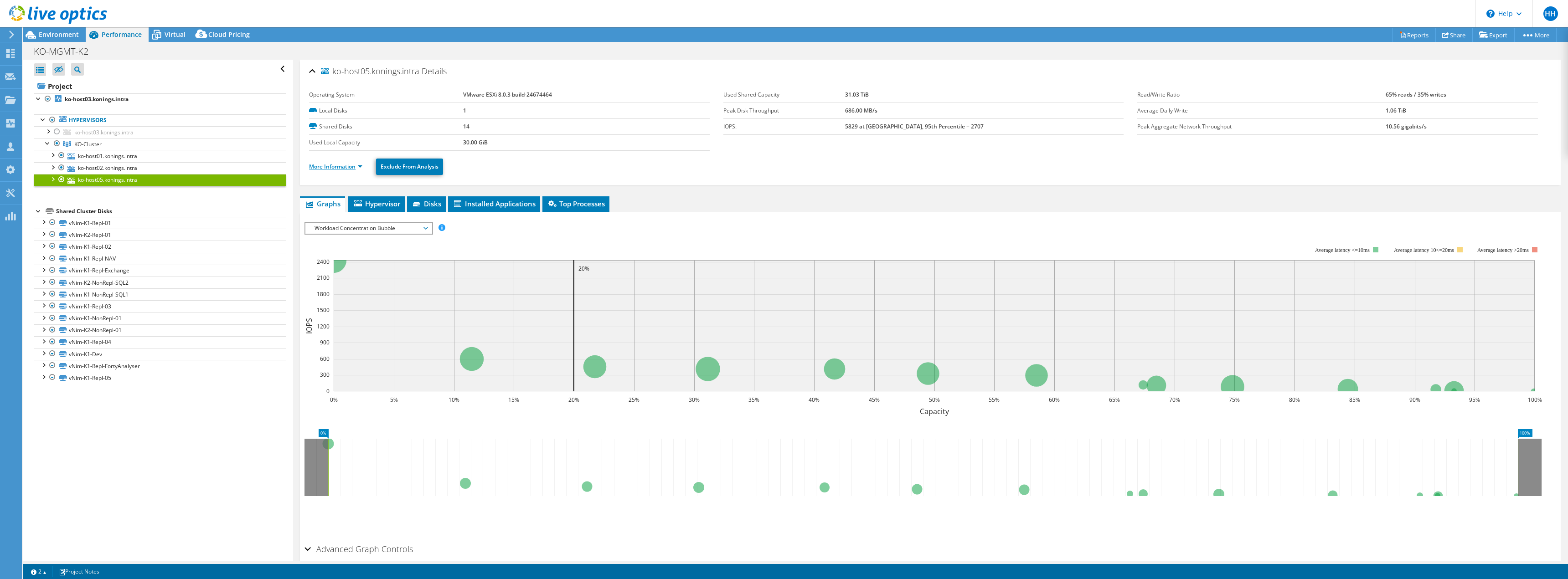
click at [324, 168] on link "More Information" at bounding box center [336, 166] width 54 height 8
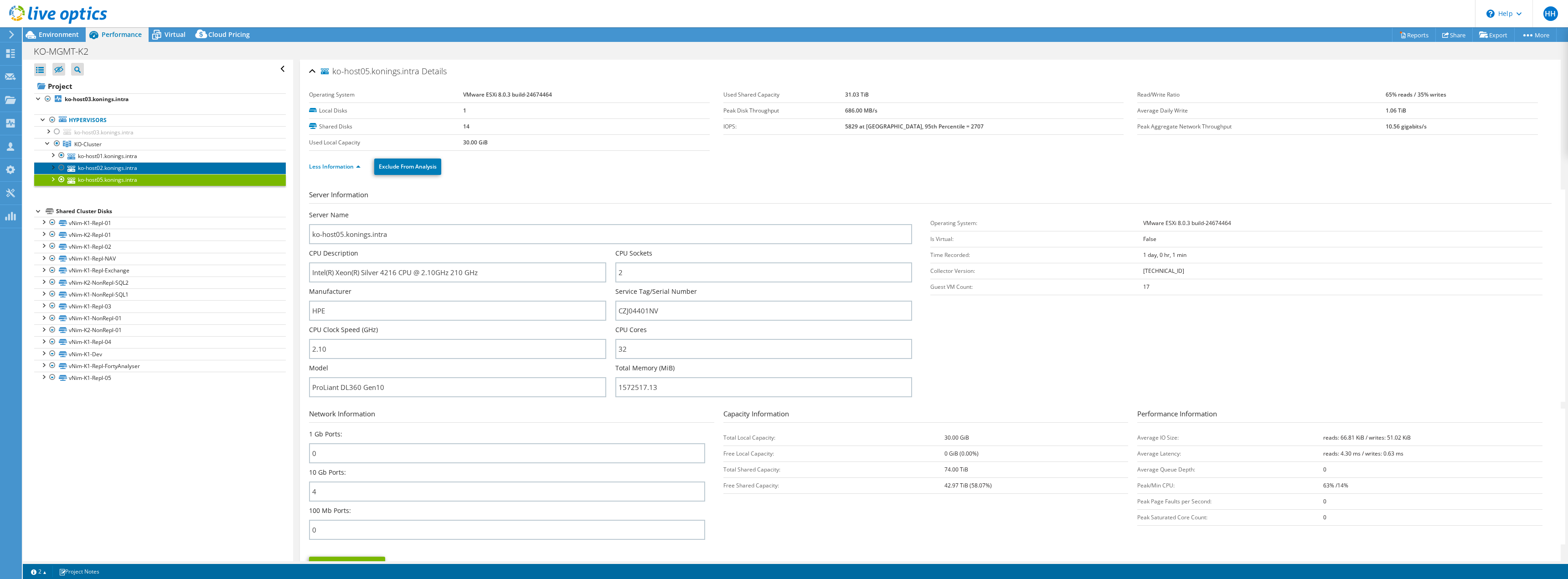
click at [128, 164] on link "ko-host02.konings.intra" at bounding box center [159, 168] width 251 height 12
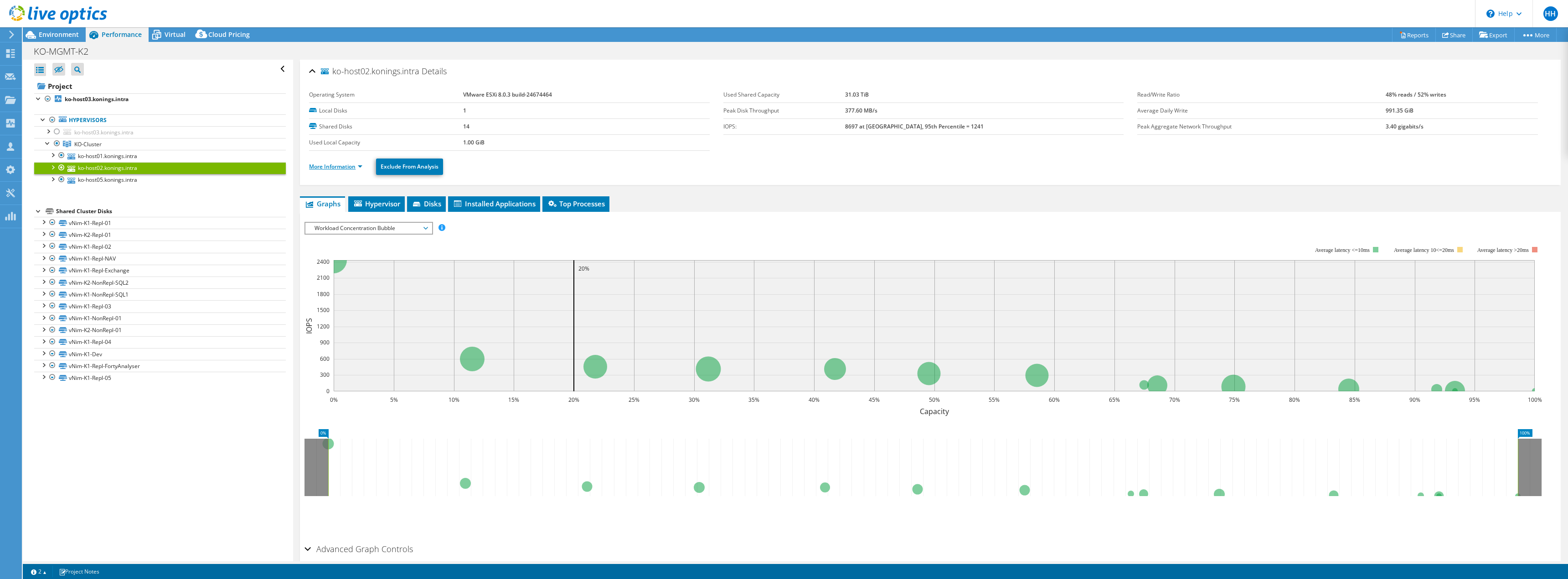
click at [329, 166] on link "More Information" at bounding box center [336, 166] width 54 height 8
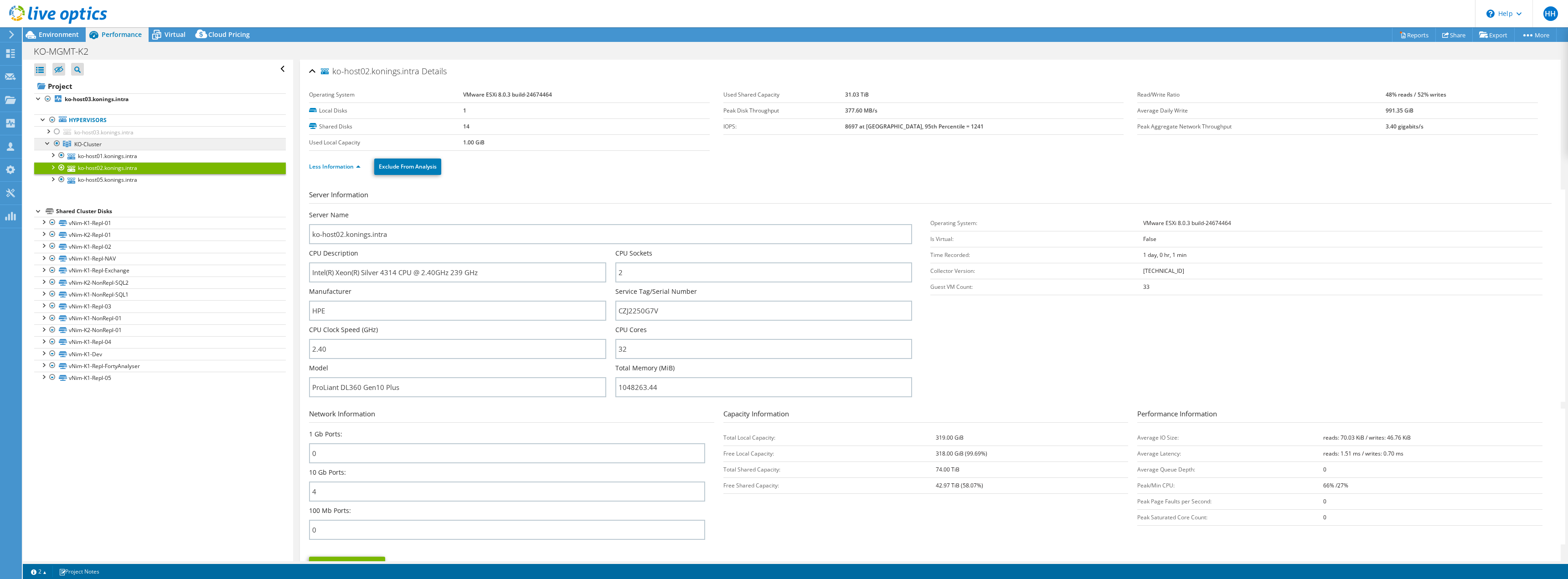
click at [80, 144] on span "KO-Cluster" at bounding box center [88, 144] width 27 height 8
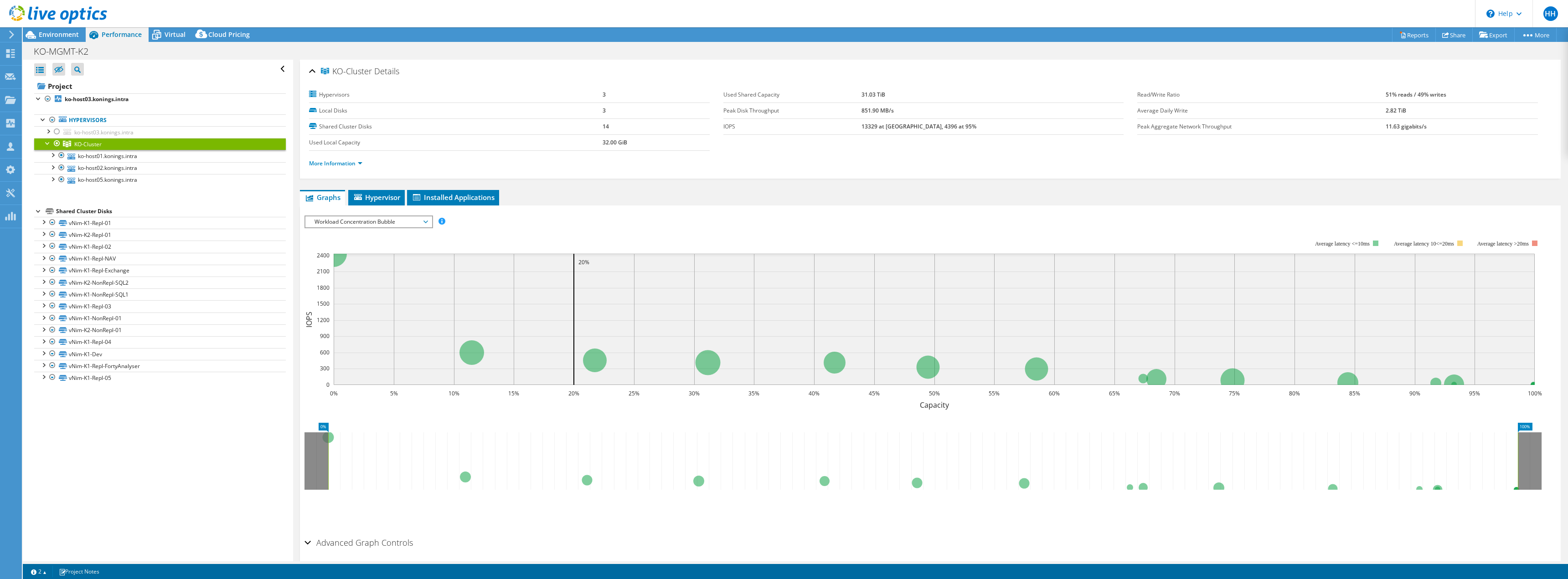
click at [950, 190] on ul "Graphs Servers Inventory Hypervisor Disks Cluster Disks Installed Applications" at bounding box center [930, 197] width 1261 height 15
